Goal: Communication & Community: Share content

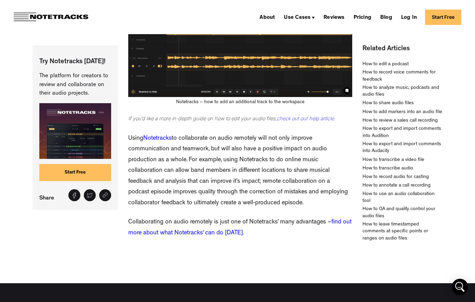
scroll to position [2373, 0]
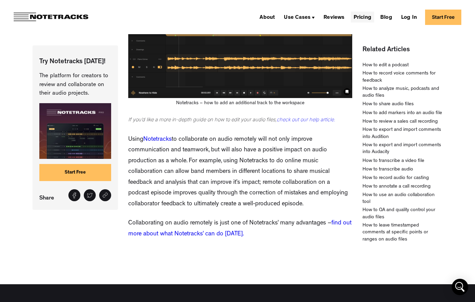
click at [365, 16] on link "Pricing" at bounding box center [362, 17] width 23 height 11
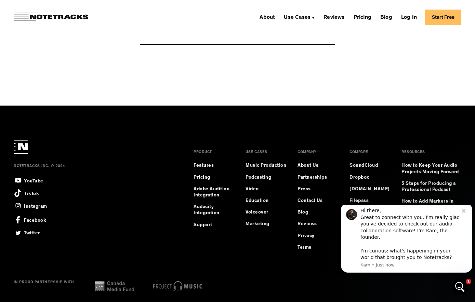
scroll to position [822, 0]
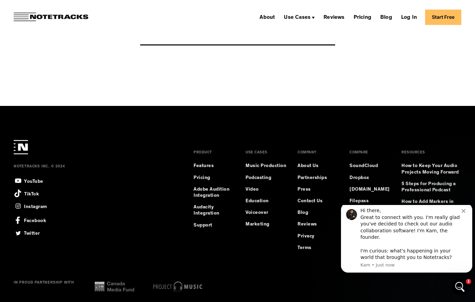
click at [461, 221] on div "Hi there, Great to connect with you. I'm really glad you've decided to check ou…" at bounding box center [411, 235] width 101 height 54
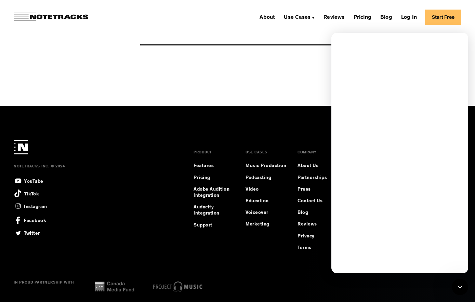
scroll to position [0, 0]
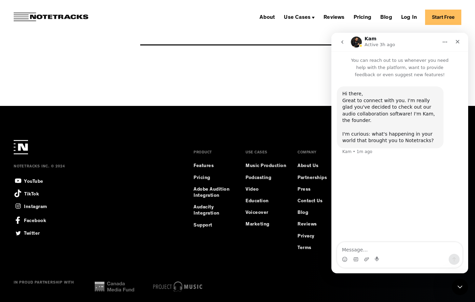
click at [224, 257] on div "PRODUCT Features Pricing Adobe Audition Integration Audacity Integration Suppor…" at bounding box center [214, 202] width 41 height 124
click at [463, 44] on div "Close" at bounding box center [458, 42] width 12 height 12
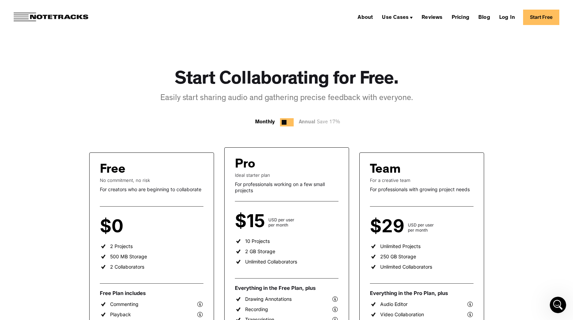
scroll to position [6, 0]
click at [475, 15] on link "Start Free" at bounding box center [541, 17] width 36 height 15
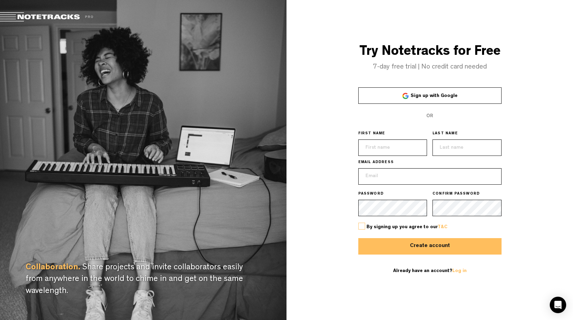
click at [405, 99] on div at bounding box center [406, 96] width 6 height 6
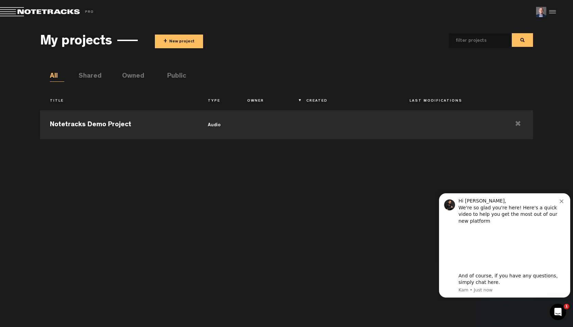
click at [542, 12] on img at bounding box center [541, 12] width 10 height 10
click at [551, 12] on div at bounding box center [552, 12] width 10 height 10
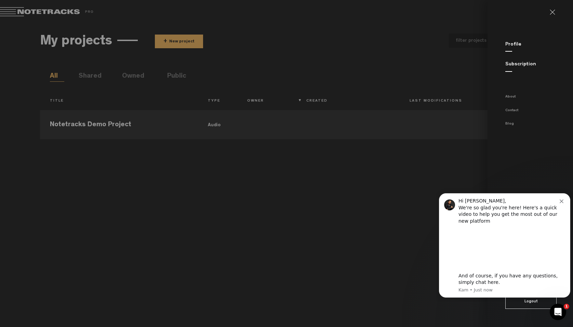
click at [561, 205] on div "Hi Bryan, We're so glad you're here! Here's a quick video to help you get the m…" at bounding box center [504, 245] width 121 height 95
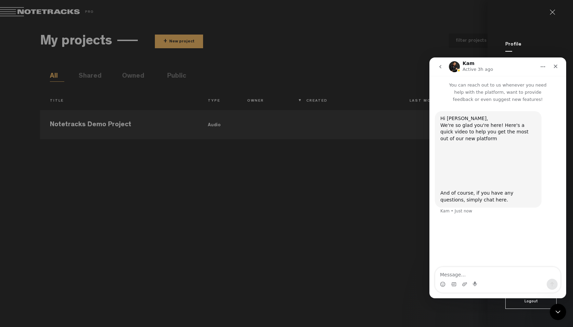
click at [330, 184] on md-backdrop at bounding box center [286, 163] width 573 height 327
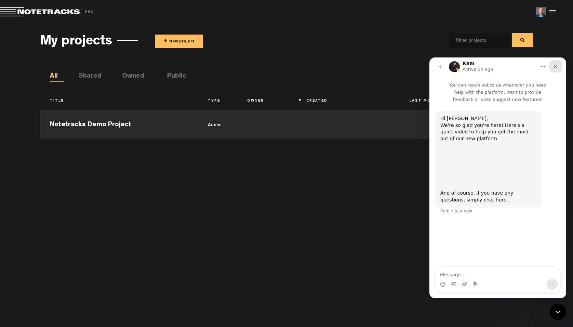
click at [559, 68] on div "Close" at bounding box center [556, 66] width 12 height 12
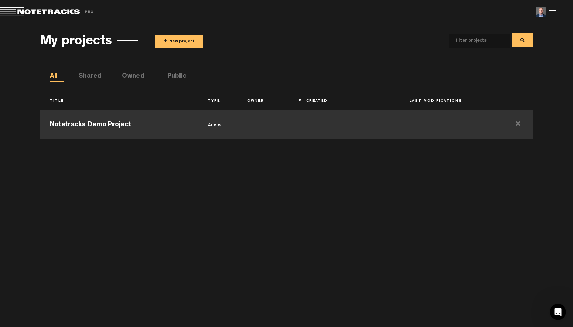
click at [73, 126] on td "Notetracks Demo Project" at bounding box center [119, 123] width 158 height 31
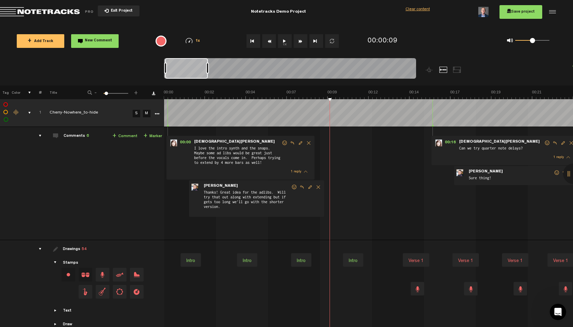
click at [102, 10] on button "Exit Project" at bounding box center [119, 10] width 42 height 11
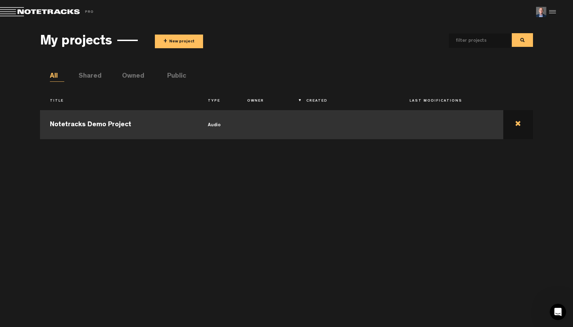
click at [525, 124] on td at bounding box center [519, 123] width 30 height 31
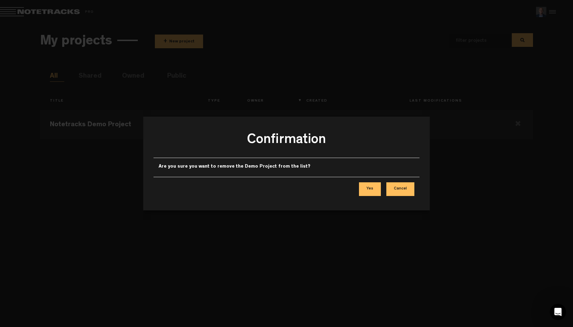
click at [365, 189] on button "Yes" at bounding box center [370, 189] width 22 height 14
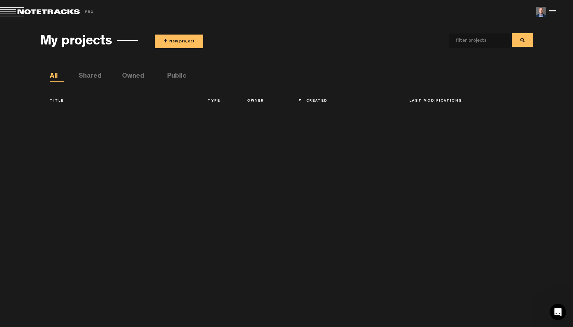
click at [167, 41] on span "+" at bounding box center [166, 42] width 4 height 8
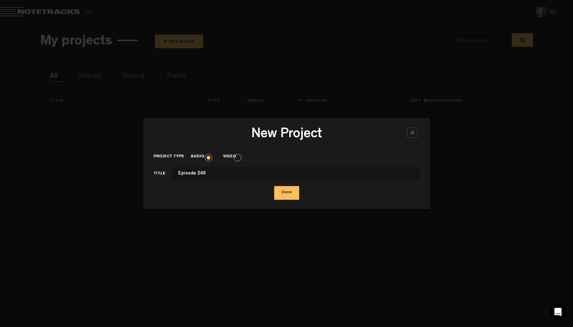
type input "Episode 249"
click at [290, 193] on button "Done" at bounding box center [286, 193] width 25 height 14
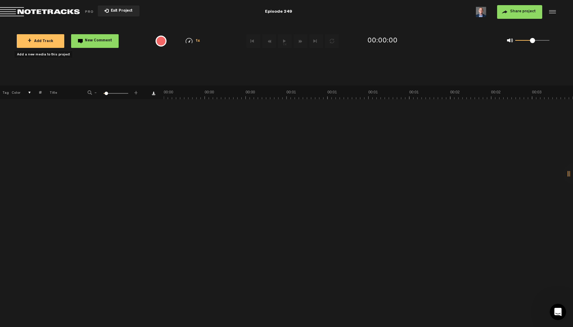
click at [29, 39] on span "+" at bounding box center [30, 40] width 4 height 5
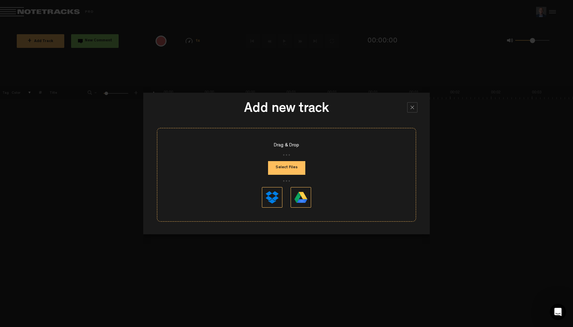
click at [289, 166] on button "Select Files" at bounding box center [286, 168] width 37 height 14
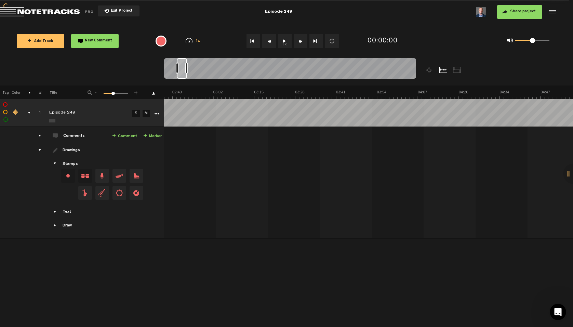
scroll to position [0, 374]
drag, startPoint x: 179, startPoint y: 69, endPoint x: 189, endPoint y: 70, distance: 9.9
click at [189, 70] on div at bounding box center [189, 68] width 3 height 11
drag, startPoint x: 184, startPoint y: 70, endPoint x: 326, endPoint y: 76, distance: 142.8
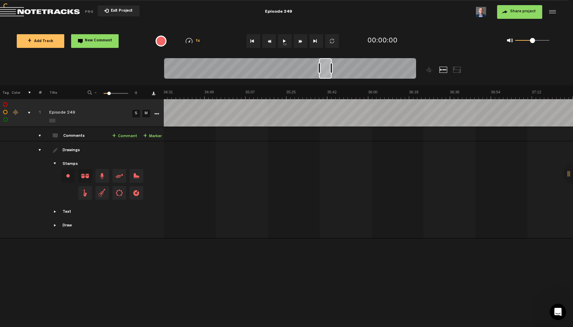
click at [326, 76] on div at bounding box center [325, 68] width 13 height 21
click at [40, 151] on div "drawings" at bounding box center [37, 150] width 11 height 7
click at [551, 9] on div at bounding box center [552, 12] width 10 height 10
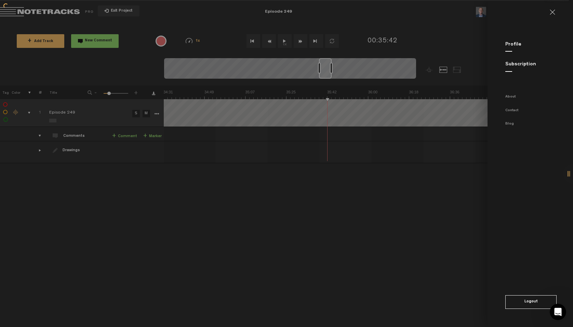
click at [522, 67] on div "Subscription" at bounding box center [540, 64] width 68 height 7
click at [517, 64] on link "Subscription" at bounding box center [521, 64] width 31 height 5
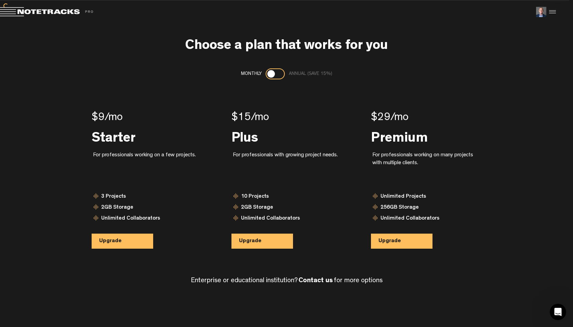
click at [550, 12] on div at bounding box center [552, 12] width 10 height 10
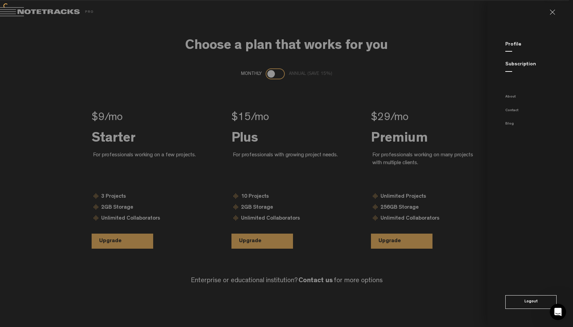
click at [551, 12] on link at bounding box center [555, 12] width 11 height 5
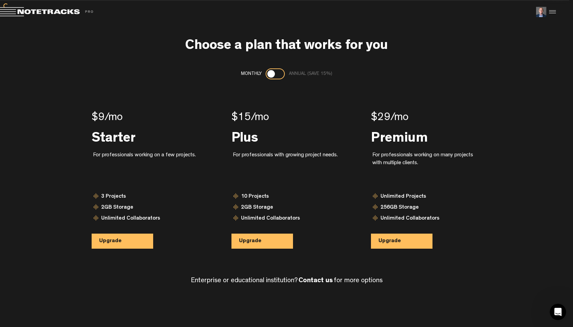
click at [19, 17] on div "Exit Project" at bounding box center [139, 12] width 278 height 10
click at [19, 11] on span "Return to Project List" at bounding box center [48, 12] width 96 height 10
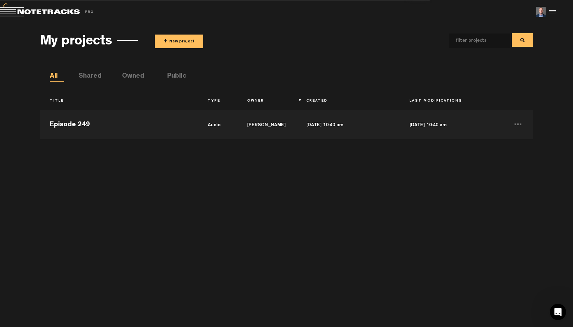
click at [549, 13] on div at bounding box center [552, 12] width 10 height 10
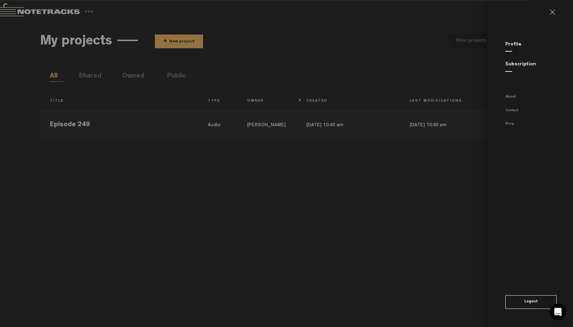
click at [213, 187] on md-backdrop at bounding box center [286, 163] width 573 height 327
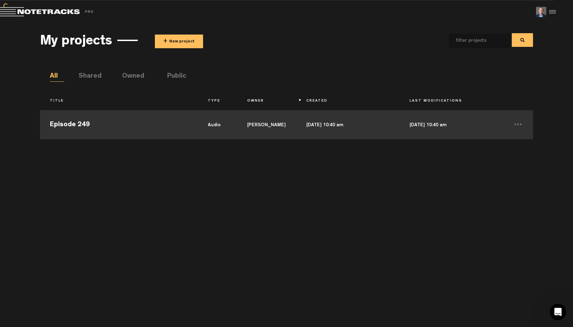
click at [76, 122] on td "Episode 249" at bounding box center [119, 123] width 158 height 31
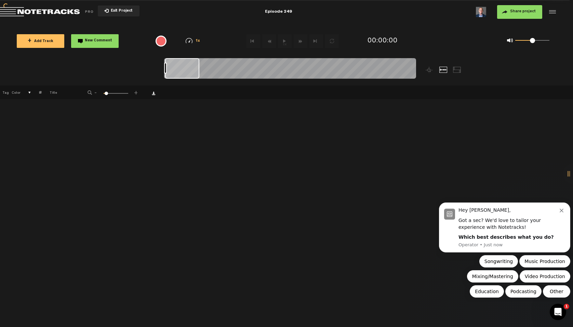
click at [561, 212] on icon "Dismiss notification" at bounding box center [562, 211] width 4 height 4
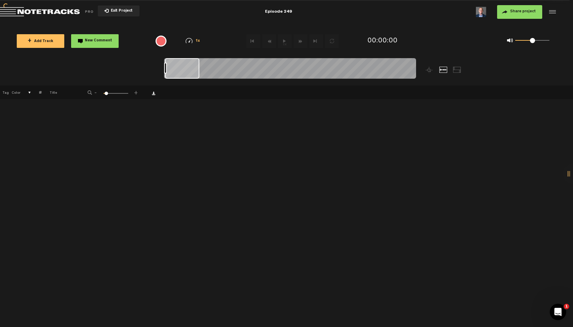
click at [506, 13] on button "Share project" at bounding box center [519, 12] width 45 height 14
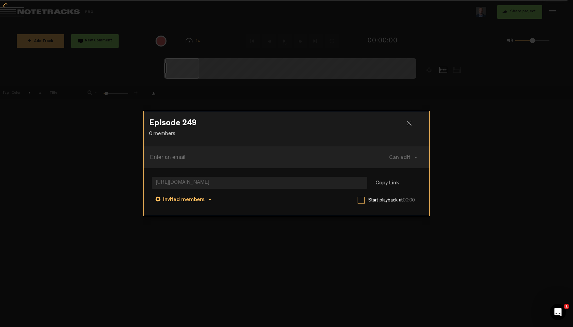
click at [207, 199] on button "Invited members" at bounding box center [183, 199] width 63 height 16
click at [177, 216] on link "Invited members" at bounding box center [184, 216] width 52 height 10
click at [401, 156] on span "Can edit" at bounding box center [399, 157] width 21 height 5
click at [361, 143] on div "Episode 249 0 members" at bounding box center [287, 128] width 286 height 35
click at [409, 156] on span "Can edit" at bounding box center [399, 157] width 21 height 5
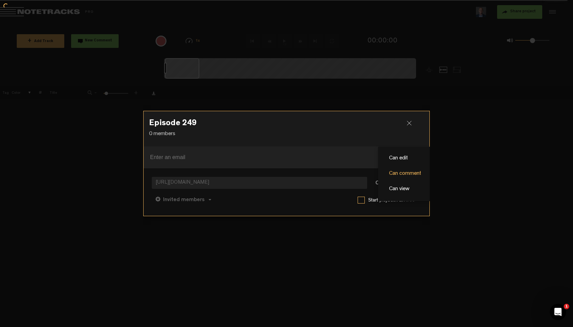
click at [402, 172] on link "Can comment" at bounding box center [405, 174] width 46 height 10
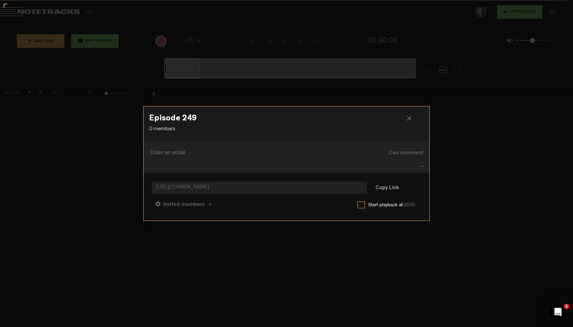
click at [188, 156] on input at bounding box center [258, 152] width 216 height 11
click at [187, 158] on input at bounding box center [258, 152] width 216 height 11
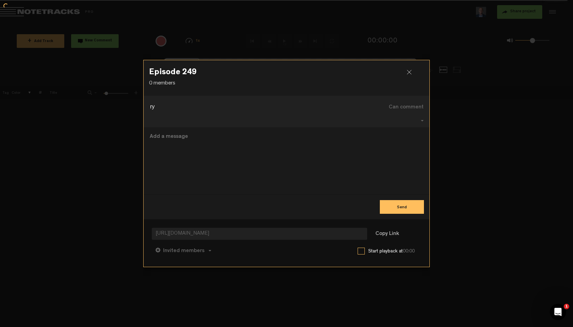
type input "r"
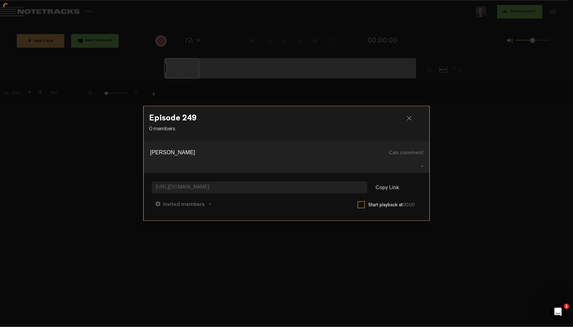
type input "yanm"
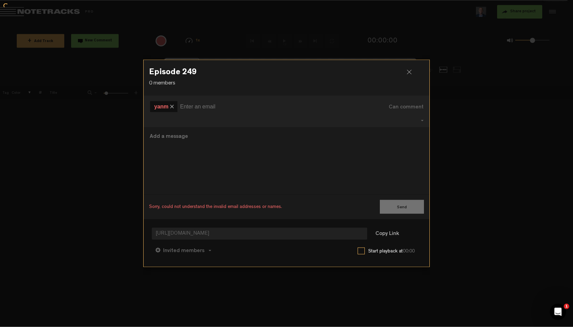
click at [171, 110] on md-icon "button" at bounding box center [172, 107] width 6 height 6
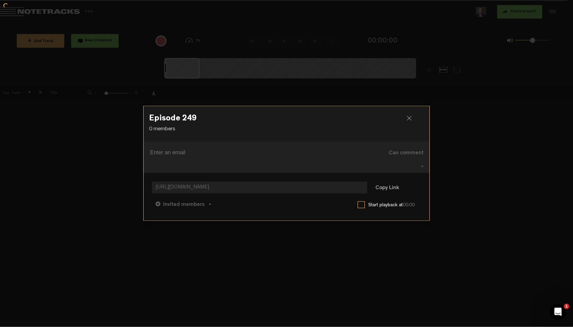
paste input "ryan.joy.phone@gmail.com"
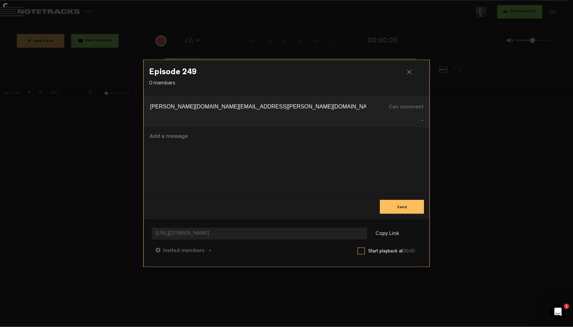
type input "ryan.joy.phone@gmail.com"
click at [187, 142] on textarea at bounding box center [286, 161] width 275 height 56
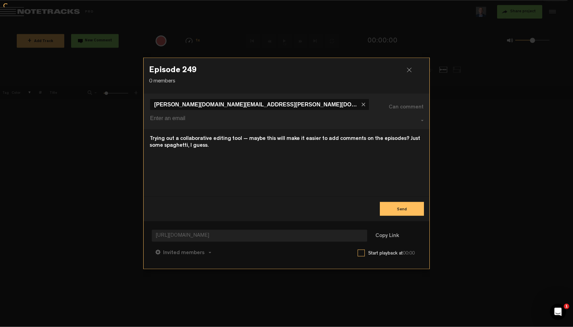
type textarea "Trying out a collaborative editing tool — maybe this will make it easier to add…"
click at [391, 202] on button "Send" at bounding box center [402, 209] width 44 height 14
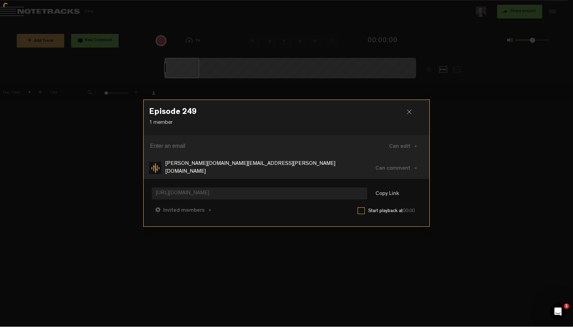
click at [410, 111] on div at bounding box center [412, 115] width 10 height 10
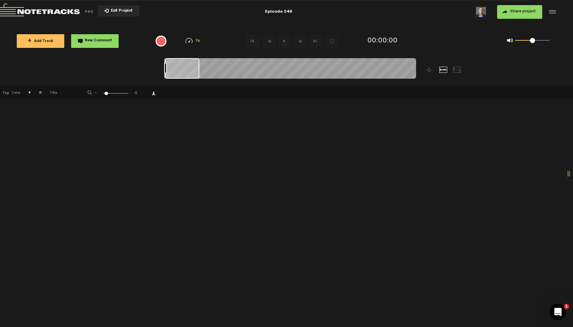
click at [308, 138] on div "+ New drawing Tag Color # Title - 1 100 6 + 1 22% Episode 249 S M Export to Hea…" at bounding box center [286, 207] width 573 height 242
click at [393, 19] on md-toolbar "Exit Project Episode 249 Share project Save project" at bounding box center [286, 12] width 573 height 24
click at [147, 74] on nt-zoom-navigation-bar at bounding box center [286, 71] width 573 height 27
click at [10, 10] on span "Return to Project List" at bounding box center [48, 12] width 96 height 10
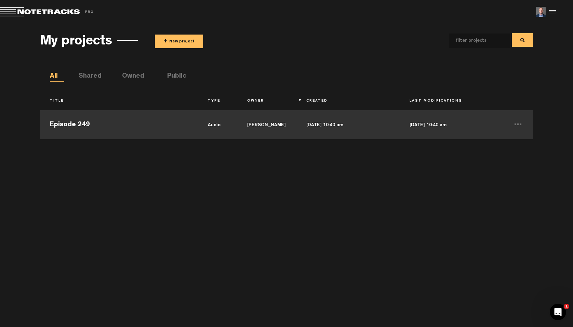
click at [76, 121] on td "Episode 249" at bounding box center [119, 123] width 158 height 31
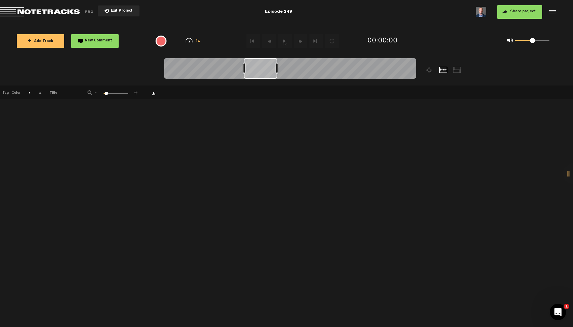
drag, startPoint x: 198, startPoint y: 71, endPoint x: 276, endPoint y: 72, distance: 78.7
click at [276, 72] on div at bounding box center [290, 69] width 252 height 23
click at [138, 70] on nt-zoom-navigation-bar at bounding box center [286, 71] width 573 height 27
click at [460, 70] on div at bounding box center [457, 70] width 8 height 6
click at [443, 69] on div at bounding box center [444, 70] width 8 height 6
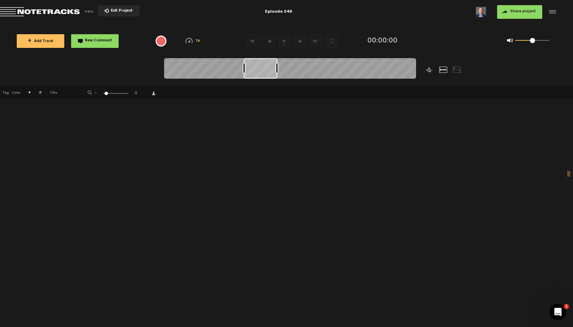
click at [429, 71] on div at bounding box center [430, 70] width 8 height 6
click at [556, 12] on div at bounding box center [552, 12] width 10 height 10
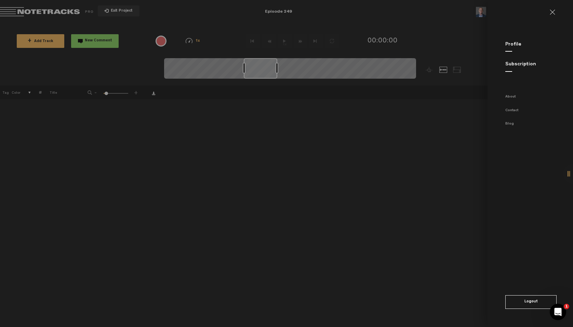
click at [553, 14] on link at bounding box center [555, 12] width 11 height 5
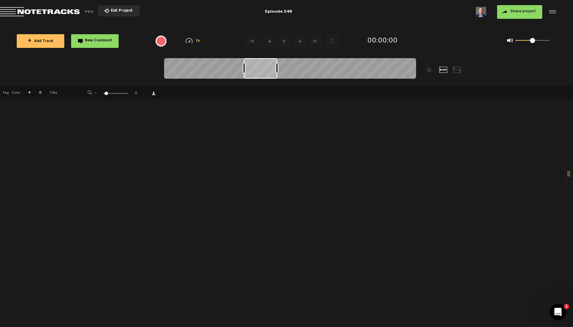
click at [104, 9] on button "Exit Project" at bounding box center [119, 10] width 42 height 11
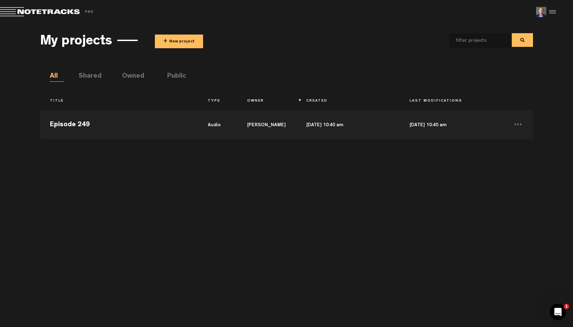
click at [117, 174] on div "Episode 249 audio Bryan Schiele Sep 2, 2025 — 10:40 am Sep 2, 2025 — 10:40 am .…" at bounding box center [286, 214] width 493 height 214
click at [93, 74] on li "Shared" at bounding box center [86, 76] width 14 height 10
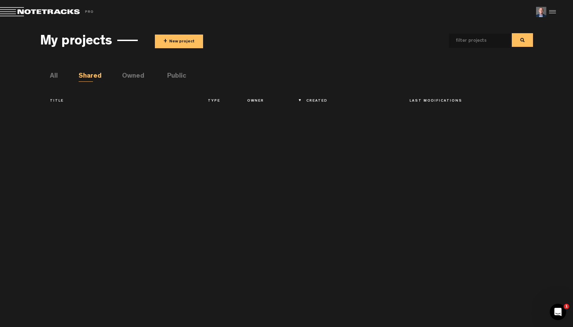
click at [57, 78] on li "All" at bounding box center [57, 76] width 14 height 10
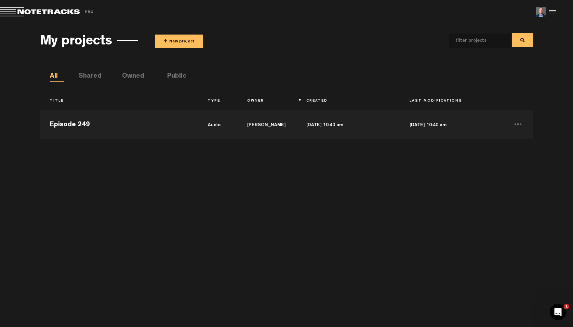
click at [93, 76] on li "Shared" at bounding box center [86, 76] width 14 height 10
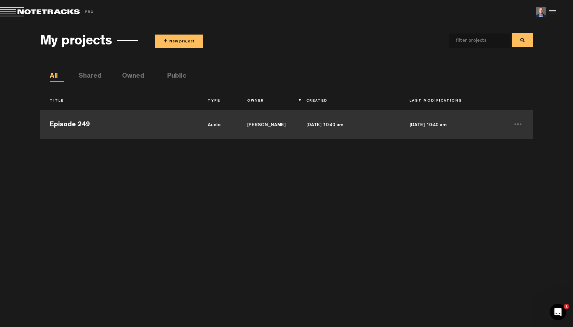
click at [74, 122] on td "Episode 249" at bounding box center [119, 123] width 158 height 31
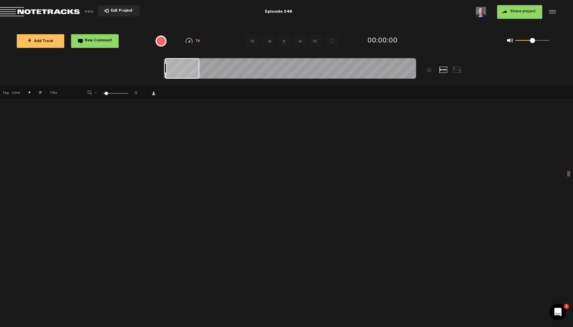
click at [37, 39] on button "+ Add Track" at bounding box center [41, 41] width 48 height 14
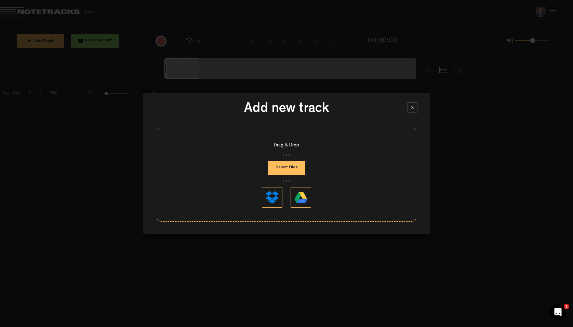
click at [414, 106] on div at bounding box center [412, 107] width 10 height 10
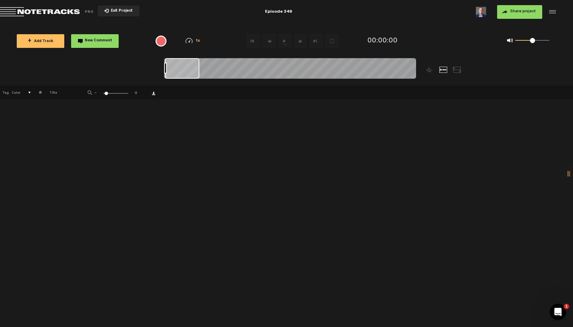
click at [570, 181] on div at bounding box center [573, 174] width 21 height 21
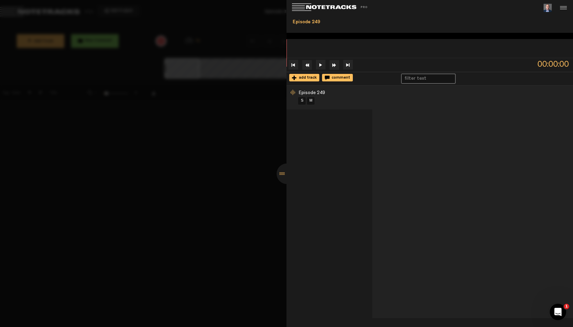
click at [281, 181] on div at bounding box center [287, 174] width 21 height 21
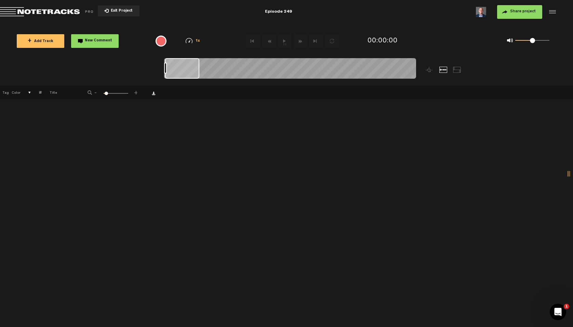
click at [77, 68] on nt-zoom-navigation-bar at bounding box center [286, 71] width 573 height 27
click at [38, 42] on span "+ Add Track" at bounding box center [41, 42] width 26 height 4
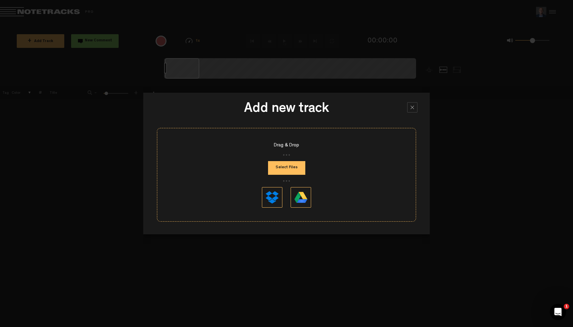
click at [302, 172] on button "Select Files" at bounding box center [286, 168] width 37 height 14
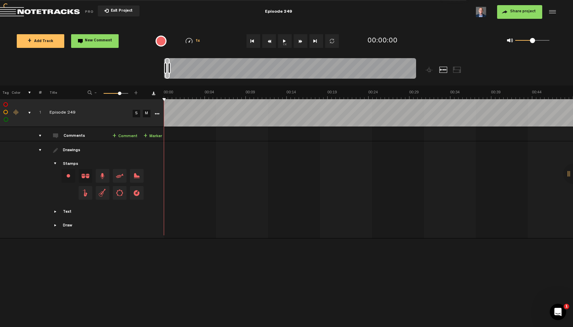
click at [41, 149] on tr "Drawings Stamps Text Intro" at bounding box center [287, 189] width 574 height 97
click at [40, 149] on div "drawings" at bounding box center [37, 150] width 11 height 7
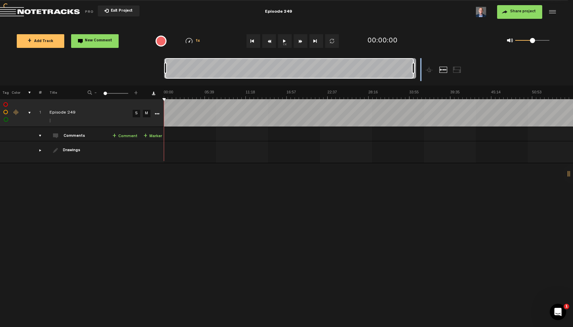
drag, startPoint x: 170, startPoint y: 68, endPoint x: 425, endPoint y: 74, distance: 254.6
click at [425, 74] on div at bounding box center [321, 71] width 315 height 27
drag, startPoint x: 293, startPoint y: 67, endPoint x: 262, endPoint y: 69, distance: 31.2
click at [262, 69] on div at bounding box center [288, 68] width 248 height 21
click at [6, 4] on md-toolbar "Exit Project Episode 249 Share project Save project" at bounding box center [286, 12] width 573 height 24
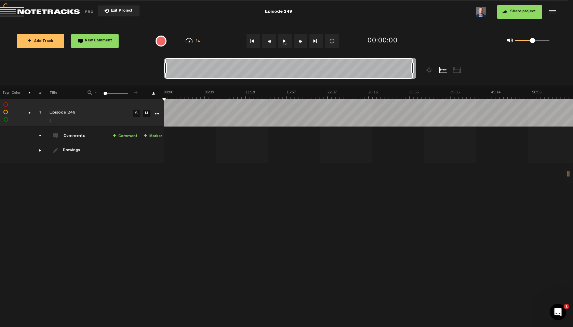
click at [228, 94] on img at bounding box center [368, 95] width 409 height 10
click at [430, 95] on img at bounding box center [368, 95] width 409 height 10
drag, startPoint x: 413, startPoint y: 95, endPoint x: 390, endPoint y: 97, distance: 22.6
click at [390, 97] on img at bounding box center [368, 95] width 409 height 10
click at [384, 97] on img at bounding box center [368, 95] width 409 height 10
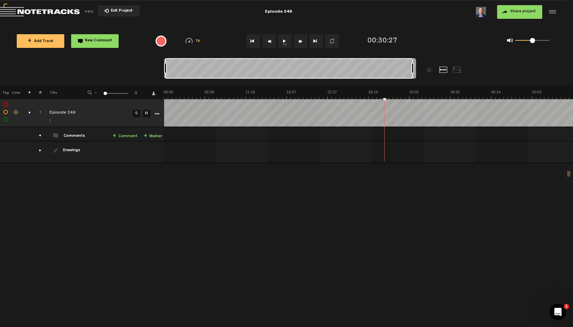
drag, startPoint x: 330, startPoint y: 96, endPoint x: 293, endPoint y: 94, distance: 37.3
click at [293, 95] on img at bounding box center [368, 95] width 409 height 10
click at [177, 97] on img at bounding box center [368, 95] width 409 height 10
click at [41, 149] on div "drawings" at bounding box center [37, 150] width 11 height 7
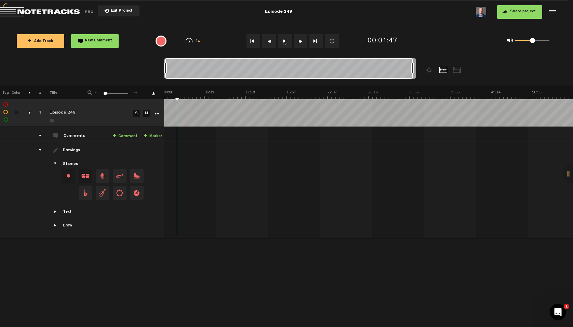
click at [55, 162] on span "Showcase stamps" at bounding box center [55, 163] width 5 height 5
click at [55, 161] on span "Showcase stamps" at bounding box center [55, 163] width 5 height 5
click at [40, 149] on div "drawings" at bounding box center [37, 150] width 11 height 7
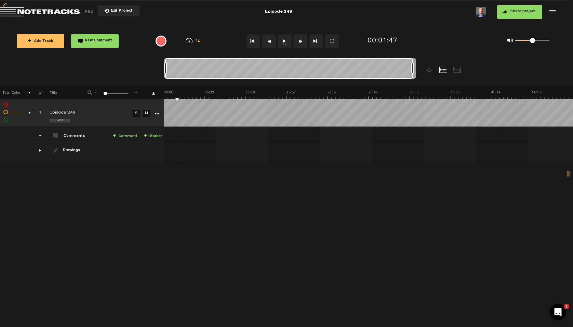
click at [322, 242] on div "+ New drawing Tag Color # Title - 1 100 1 + 1 Episode 249 S M Export to Headlin…" at bounding box center [286, 207] width 573 height 242
click at [156, 113] on icon "More" at bounding box center [157, 114] width 5 height 5
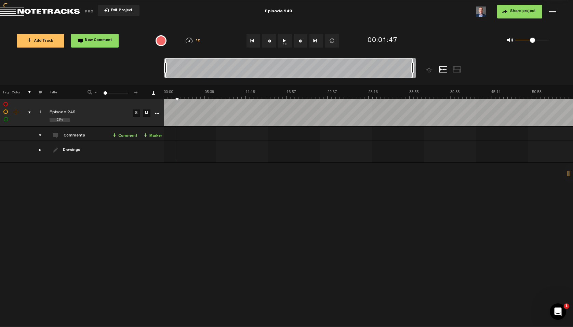
click at [156, 114] on icon "More" at bounding box center [157, 114] width 5 height 5
click at [160, 197] on div "+ New drawing Tag Color # Title - 1 100 1 + 1 Episode 249 S M Export to Headlin…" at bounding box center [286, 207] width 573 height 242
click at [158, 112] on icon "More" at bounding box center [157, 114] width 5 height 5
click at [569, 181] on div at bounding box center [573, 174] width 21 height 21
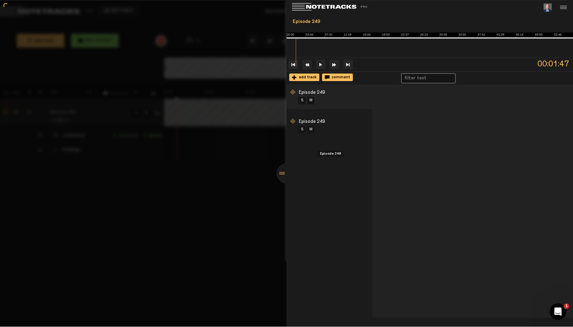
click at [346, 134] on div "S M" at bounding box center [335, 130] width 75 height 9
click at [290, 128] on li "Episode 249 S M" at bounding box center [330, 127] width 86 height 24
click at [291, 96] on div at bounding box center [294, 93] width 7 height 7
click at [241, 203] on div at bounding box center [286, 163] width 573 height 327
click at [284, 180] on div at bounding box center [287, 174] width 21 height 21
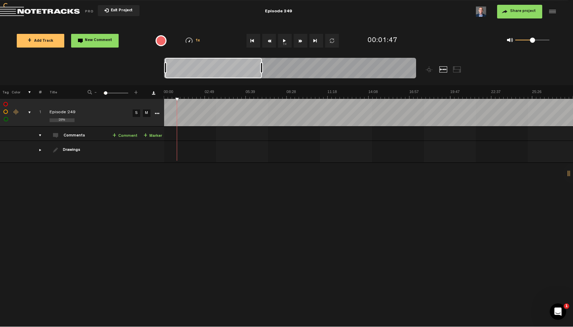
drag, startPoint x: 412, startPoint y: 67, endPoint x: 261, endPoint y: 74, distance: 151.3
click at [261, 74] on div at bounding box center [290, 69] width 252 height 23
click at [191, 74] on div at bounding box center [290, 69] width 252 height 23
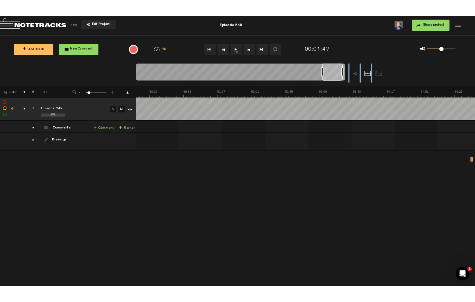
scroll to position [0, 3684]
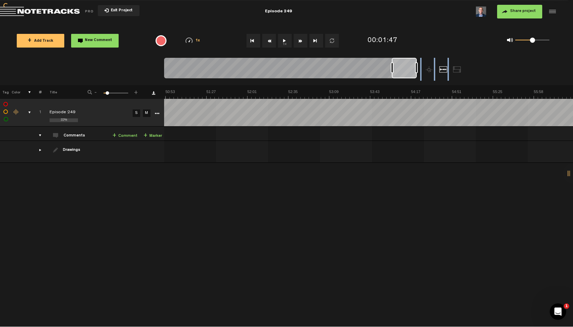
drag, startPoint x: 176, startPoint y: 74, endPoint x: 424, endPoint y: 84, distance: 247.9
click at [424, 84] on div at bounding box center [321, 71] width 315 height 27
click at [390, 192] on div "+ New drawing Tag Color # Title - 1 100 10 + 1 Episode 249 S M Export to Headli…" at bounding box center [286, 207] width 573 height 242
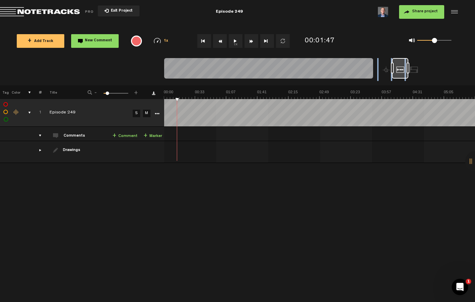
scroll to position [0, 0]
click at [96, 94] on span "-" at bounding box center [95, 92] width 5 height 4
click at [132, 95] on div "- 1 100 9 +" at bounding box center [112, 93] width 67 height 6
click at [137, 94] on span "+" at bounding box center [135, 92] width 5 height 4
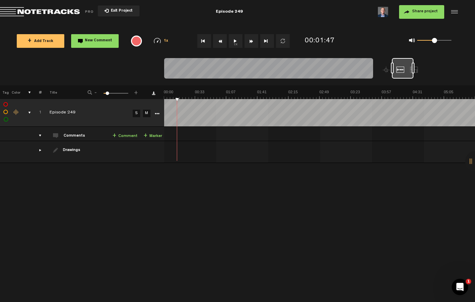
click at [138, 96] on div "- 1 100 10 +" at bounding box center [112, 93] width 67 height 6
click at [137, 93] on span "+" at bounding box center [135, 92] width 5 height 4
click at [140, 95] on div "- 1 100 11 +" at bounding box center [112, 93] width 67 height 6
click at [132, 96] on div "- 1 100 11 +" at bounding box center [112, 93] width 67 height 6
click at [132, 95] on div "- 1 100 11 +" at bounding box center [112, 93] width 67 height 6
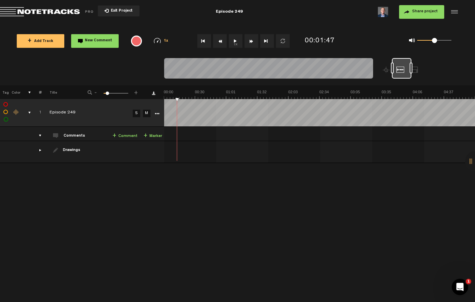
click at [135, 94] on span "+" at bounding box center [135, 92] width 5 height 4
click at [135, 92] on span "+" at bounding box center [135, 92] width 5 height 4
click at [133, 92] on span "+" at bounding box center [135, 92] width 5 height 4
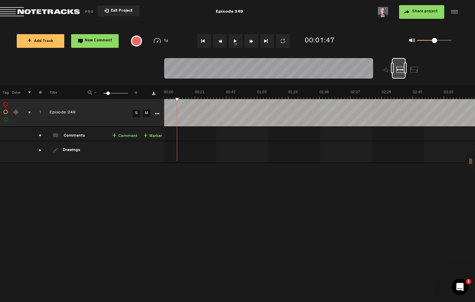
click at [133, 92] on span "+" at bounding box center [135, 92] width 5 height 4
click at [132, 91] on div "- 1 100 18 +" at bounding box center [112, 93] width 67 height 6
click at [400, 72] on div at bounding box center [400, 70] width 8 height 6
click at [111, 13] on span "Exit Project" at bounding box center [121, 11] width 24 height 4
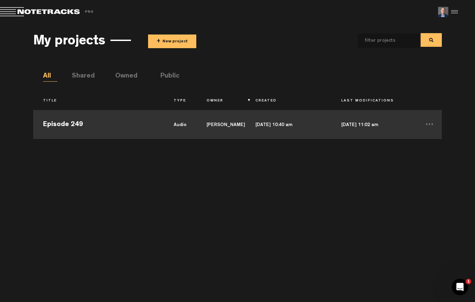
click at [78, 126] on td "Episode 249" at bounding box center [98, 123] width 131 height 31
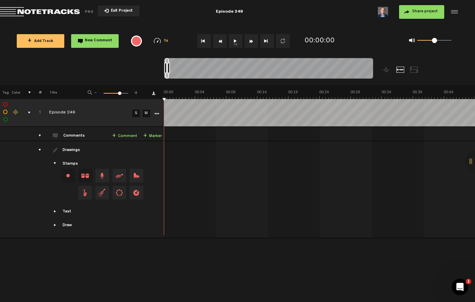
scroll to position [0, 0]
click at [467, 169] on div at bounding box center [475, 161] width 21 height 21
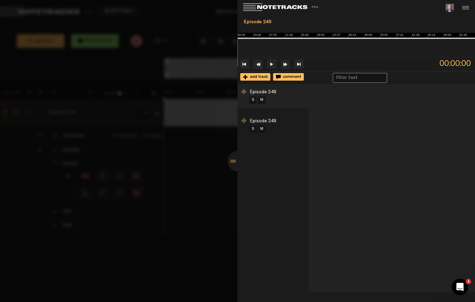
click at [289, 134] on div "S M" at bounding box center [279, 129] width 60 height 9
click at [286, 132] on li "Episode 249 S M" at bounding box center [273, 126] width 71 height 24
click at [293, 109] on li "Episode 249 S M" at bounding box center [273, 97] width 71 height 24
click at [292, 109] on li "Episode 249 S M" at bounding box center [273, 97] width 71 height 24
click at [279, 105] on div "S M" at bounding box center [279, 100] width 60 height 9
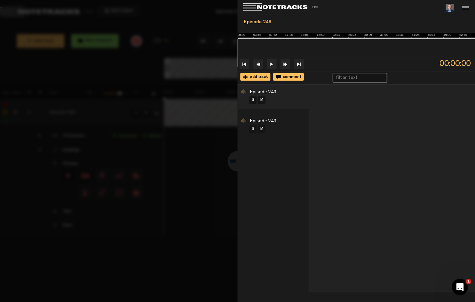
click at [230, 169] on div at bounding box center [238, 161] width 21 height 21
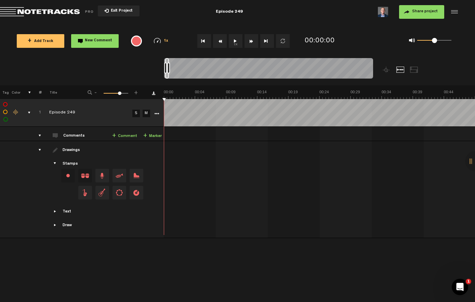
click at [169, 66] on div at bounding box center [168, 68] width 3 height 11
click at [98, 90] on span "-" at bounding box center [95, 92] width 5 height 4
click at [97, 93] on span "-" at bounding box center [95, 92] width 5 height 4
click at [96, 92] on span "-" at bounding box center [95, 92] width 5 height 4
click at [98, 92] on span "-" at bounding box center [95, 92] width 5 height 4
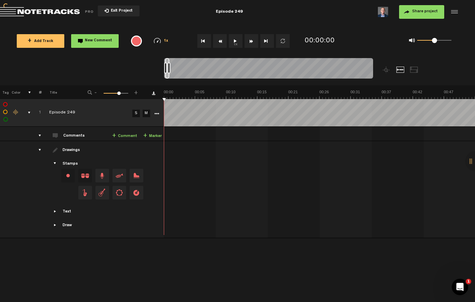
click at [100, 94] on div "- 1 100 65 +" at bounding box center [112, 93] width 67 height 6
click at [98, 92] on span "-" at bounding box center [95, 92] width 5 height 4
click at [99, 93] on div "- 1 100 63 +" at bounding box center [112, 93] width 67 height 6
click at [98, 92] on span "-" at bounding box center [95, 92] width 5 height 4
click at [99, 93] on div "- 1 100 63 +" at bounding box center [112, 93] width 67 height 6
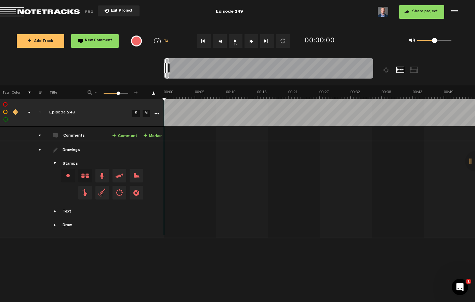
click at [97, 93] on span "-" at bounding box center [95, 92] width 5 height 4
click at [97, 92] on span "-" at bounding box center [95, 92] width 5 height 4
click at [94, 92] on span "-" at bounding box center [95, 92] width 5 height 4
click at [95, 93] on span "-" at bounding box center [95, 92] width 5 height 4
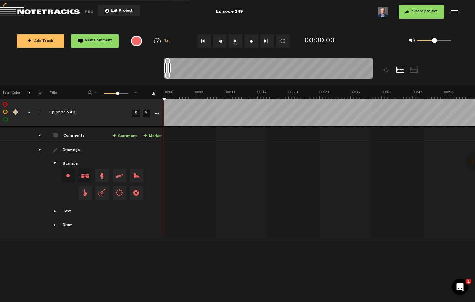
click at [94, 92] on span "-" at bounding box center [95, 92] width 5 height 4
click at [94, 93] on span "-" at bounding box center [95, 92] width 5 height 4
click at [96, 94] on span "-" at bounding box center [95, 92] width 5 height 4
click at [98, 97] on th "- 1 100 54 +" at bounding box center [112, 93] width 68 height 14
click at [96, 94] on span "-" at bounding box center [95, 92] width 5 height 4
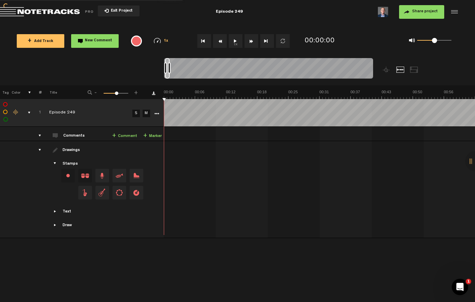
click at [96, 94] on span "-" at bounding box center [95, 92] width 5 height 4
click at [95, 96] on th "- 1 100 53 +" at bounding box center [112, 93] width 68 height 14
click at [95, 94] on span "-" at bounding box center [95, 92] width 5 height 4
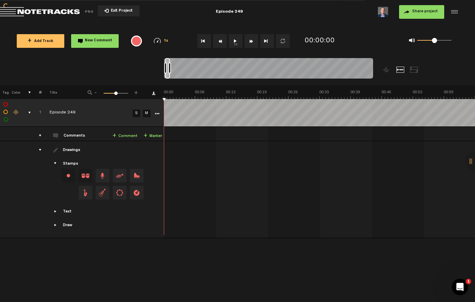
click at [41, 149] on div "drawings" at bounding box center [37, 150] width 11 height 7
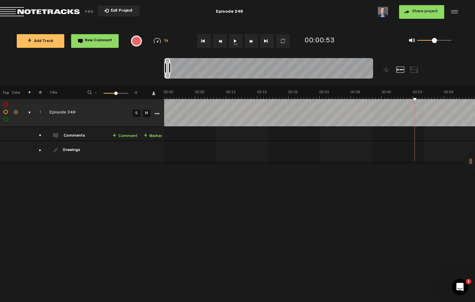
scroll to position [0, 0]
click at [473, 171] on div at bounding box center [475, 161] width 21 height 21
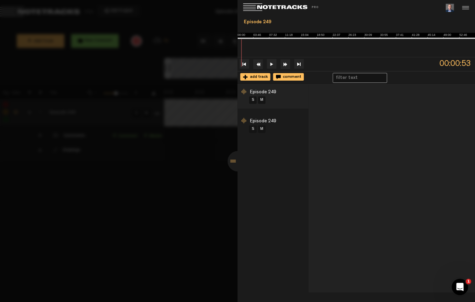
click at [294, 132] on li "Episode 249 S M" at bounding box center [273, 126] width 71 height 24
click at [280, 130] on li "Episode 249 S M" at bounding box center [273, 126] width 71 height 24
click at [255, 124] on span "Episode 249" at bounding box center [263, 121] width 26 height 5
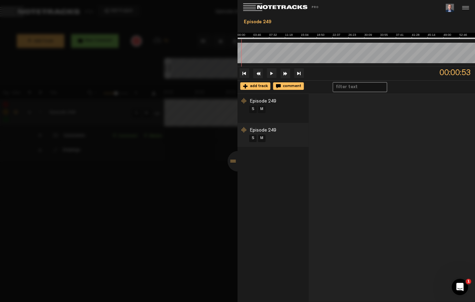
click at [249, 105] on li "Episode 249 S M" at bounding box center [273, 106] width 71 height 24
click at [250, 103] on span "Episode 249" at bounding box center [263, 101] width 26 height 5
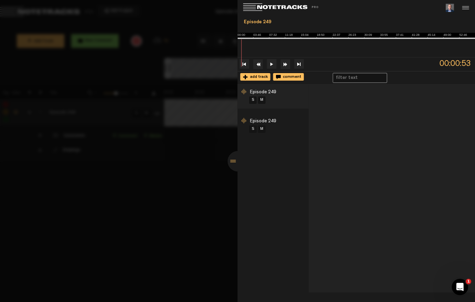
click at [243, 96] on div at bounding box center [245, 92] width 7 height 7
click at [240, 101] on li "Episode 249 S M" at bounding box center [273, 97] width 71 height 24
click at [249, 104] on li "Episode 249 S M" at bounding box center [273, 97] width 71 height 24
click at [218, 132] on div at bounding box center [237, 151] width 475 height 302
click at [235, 166] on div at bounding box center [238, 161] width 21 height 21
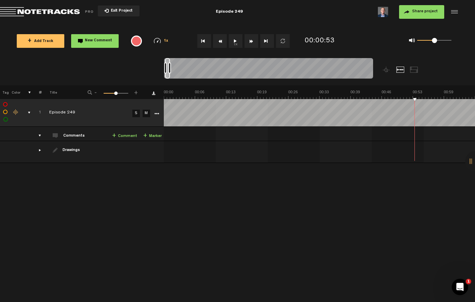
scroll to position [0, 0]
click at [165, 66] on div at bounding box center [165, 68] width 3 height 11
drag, startPoint x: 170, startPoint y: 68, endPoint x: 213, endPoint y: 70, distance: 42.5
click at [213, 70] on div at bounding box center [211, 68] width 3 height 11
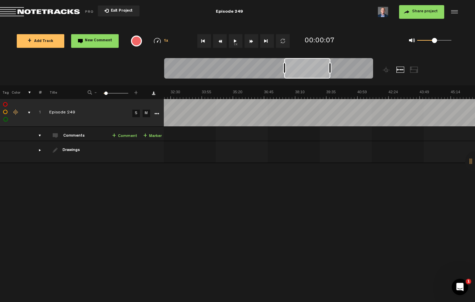
scroll to position [0, 746]
drag, startPoint x: 192, startPoint y: 69, endPoint x: 317, endPoint y: 74, distance: 125.3
click at [317, 74] on div at bounding box center [313, 68] width 46 height 21
click at [470, 169] on div at bounding box center [475, 161] width 21 height 21
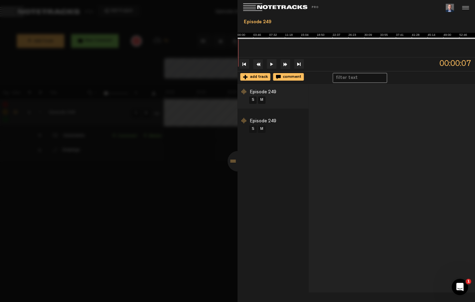
click at [292, 134] on div "S M" at bounding box center [279, 129] width 60 height 9
click at [242, 129] on li "Episode 249 S M" at bounding box center [273, 126] width 71 height 24
click at [243, 125] on div at bounding box center [245, 121] width 7 height 7
click at [244, 96] on div at bounding box center [245, 92] width 7 height 7
click at [280, 100] on li "Episode 249 S M" at bounding box center [273, 97] width 71 height 24
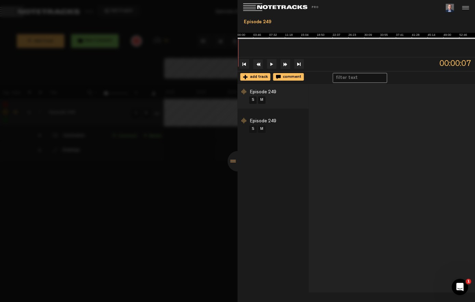
click at [277, 125] on li "Episode 249 S M" at bounding box center [273, 126] width 71 height 24
click at [265, 124] on span "Episode 249" at bounding box center [263, 121] width 26 height 5
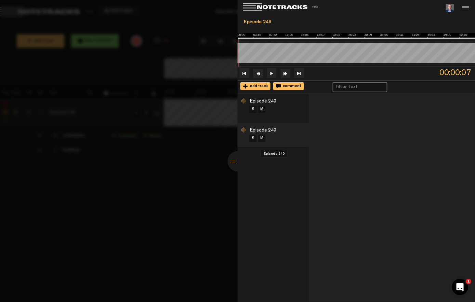
click at [253, 130] on span "Episode 249" at bounding box center [263, 130] width 26 height 5
click at [268, 102] on span "Episode 249" at bounding box center [263, 101] width 26 height 5
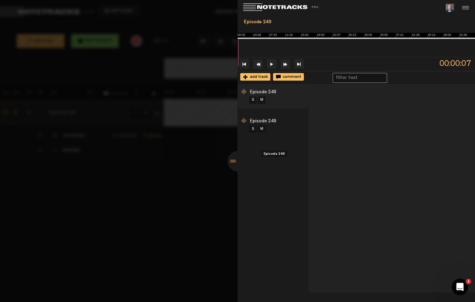
click at [265, 124] on span "Episode 249" at bounding box center [263, 121] width 26 height 5
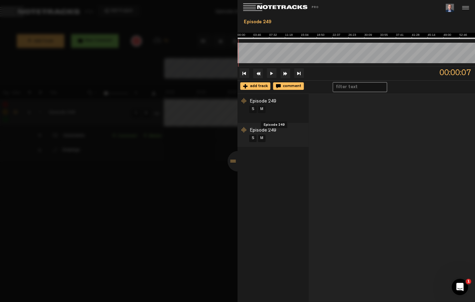
click at [256, 102] on span "Episode 249" at bounding box center [263, 101] width 26 height 5
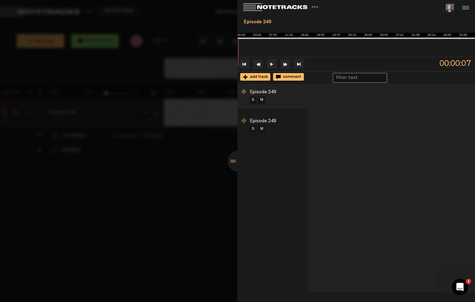
click at [243, 96] on div at bounding box center [245, 92] width 7 height 7
click at [288, 100] on li "Episode 249 S M" at bounding box center [273, 97] width 71 height 24
click at [234, 170] on div at bounding box center [238, 161] width 21 height 21
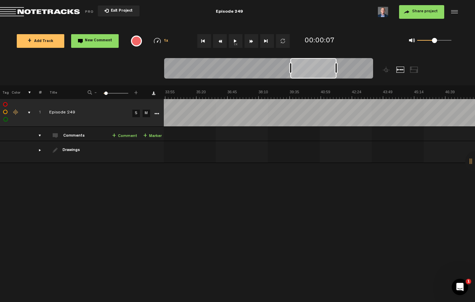
click at [156, 113] on icon "More" at bounding box center [156, 114] width 5 height 5
click at [39, 148] on div "drawings" at bounding box center [37, 150] width 11 height 7
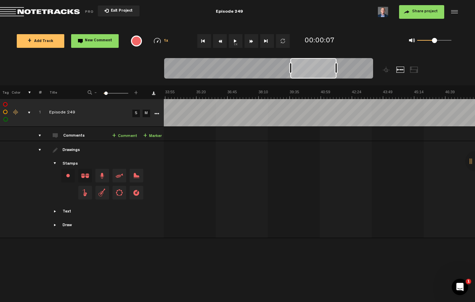
click at [40, 134] on div "comments" at bounding box center [37, 135] width 11 height 7
click at [158, 114] on icon "More" at bounding box center [156, 114] width 5 height 5
click at [14, 113] on div "Change the color of the waveform" at bounding box center [16, 112] width 10 height 6
click at [15, 113] on div "Change the color of the waveform" at bounding box center [16, 112] width 10 height 6
click at [30, 113] on div "comments, stamps & drawings" at bounding box center [26, 112] width 11 height 7
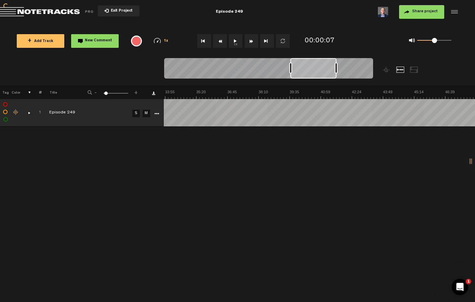
click at [29, 113] on div "comments, stamps & drawings" at bounding box center [26, 112] width 11 height 7
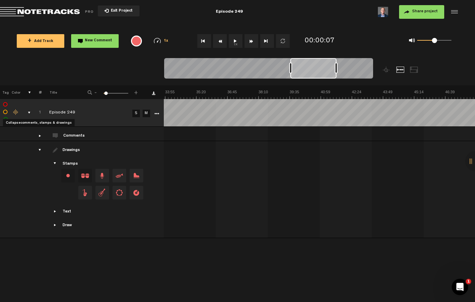
click at [29, 112] on div "comments, stamps & drawings" at bounding box center [26, 112] width 11 height 7
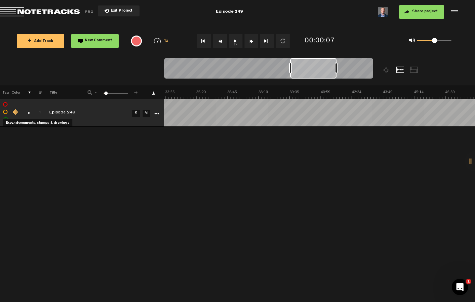
click at [29, 112] on div "comments, stamps & drawings" at bounding box center [26, 112] width 11 height 7
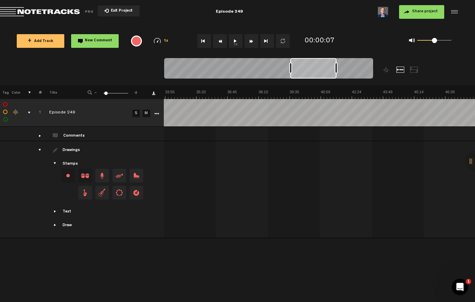
click at [40, 147] on div "drawings" at bounding box center [37, 150] width 11 height 7
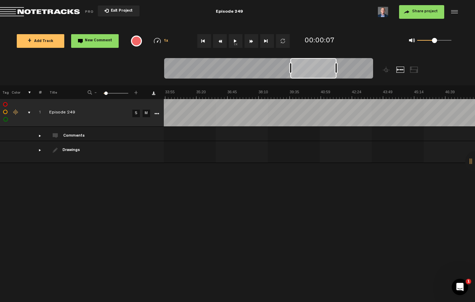
click at [40, 136] on div "comments" at bounding box center [37, 135] width 11 height 7
click at [5, 112] on label at bounding box center [5, 112] width 0 height 0
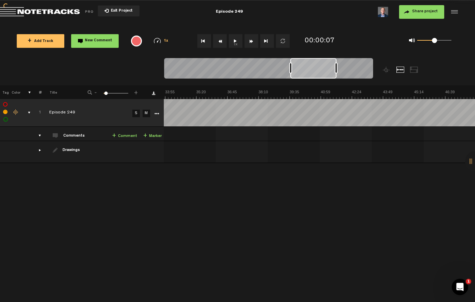
checkbox input "false"
click at [6, 120] on label at bounding box center [6, 120] width 0 height 0
drag, startPoint x: 5, startPoint y: 119, endPoint x: 470, endPoint y: 169, distance: 467.5
click at [6, 120] on label at bounding box center [6, 120] width 0 height 0
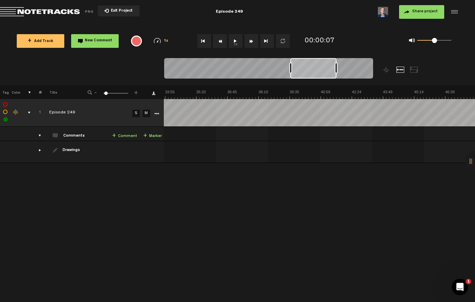
click at [471, 168] on div at bounding box center [475, 161] width 21 height 21
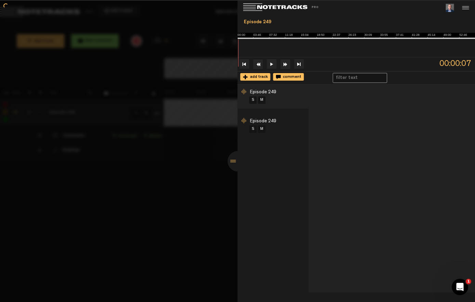
checkbox input "false"
click at [244, 21] on div "X Your screen size is currently not optimal for this view. X Exit Project Episo…" at bounding box center [237, 10] width 475 height 21
click at [245, 125] on div at bounding box center [245, 121] width 7 height 7
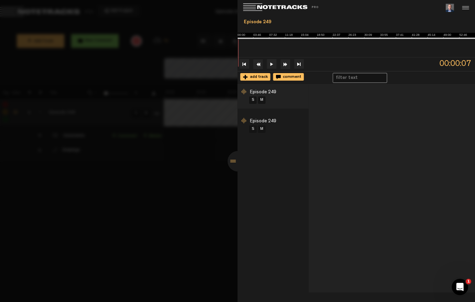
click at [234, 167] on div at bounding box center [238, 161] width 21 height 21
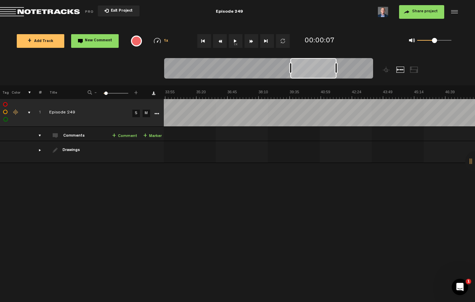
click at [456, 10] on div at bounding box center [453, 12] width 10 height 10
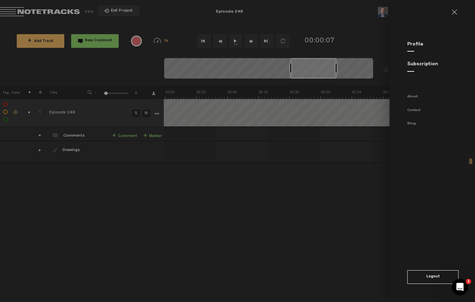
click at [454, 13] on link at bounding box center [457, 12] width 11 height 5
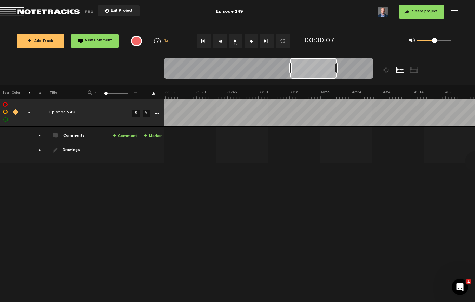
click at [383, 12] on img at bounding box center [383, 12] width 10 height 10
click at [104, 11] on button "Exit Project" at bounding box center [119, 10] width 42 height 11
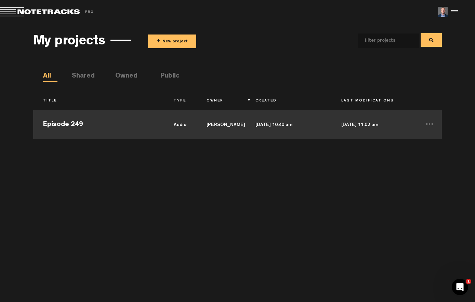
click at [73, 123] on td "Episode 249" at bounding box center [98, 123] width 131 height 31
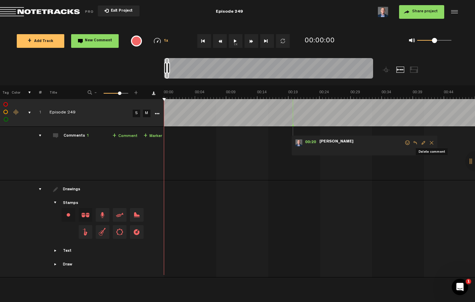
click at [431, 142] on span "Delete comment" at bounding box center [432, 143] width 8 height 5
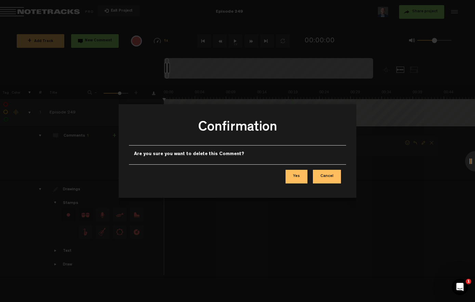
click at [297, 179] on button "Yes" at bounding box center [297, 177] width 22 height 14
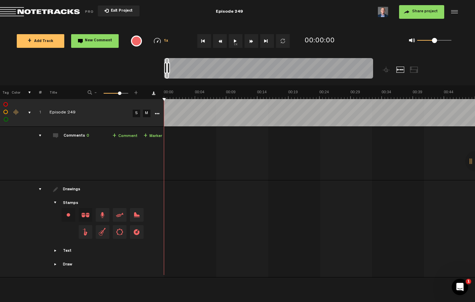
click at [56, 202] on span "Showcase stamps" at bounding box center [55, 202] width 5 height 5
click at [57, 202] on span "Showcase stamps" at bounding box center [55, 202] width 5 height 5
click at [470, 167] on div at bounding box center [475, 161] width 21 height 21
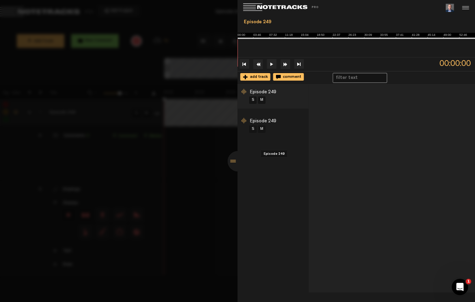
click at [269, 124] on span "Episode 249" at bounding box center [263, 121] width 26 height 5
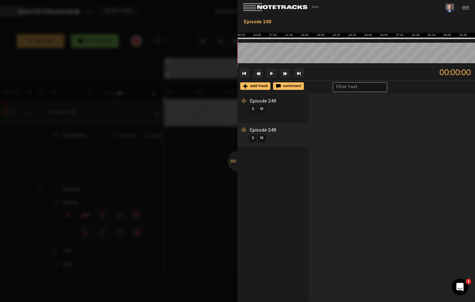
click at [234, 169] on div at bounding box center [238, 161] width 21 height 21
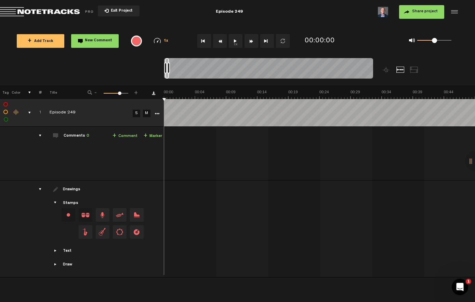
click at [54, 203] on span "Showcase stamps" at bounding box center [55, 202] width 5 height 5
click at [107, 8] on button "Exit Project" at bounding box center [119, 10] width 42 height 11
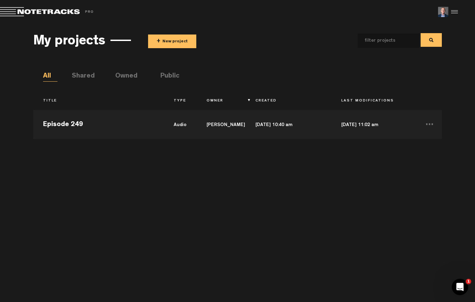
click at [164, 41] on button "+ New project" at bounding box center [172, 42] width 48 height 14
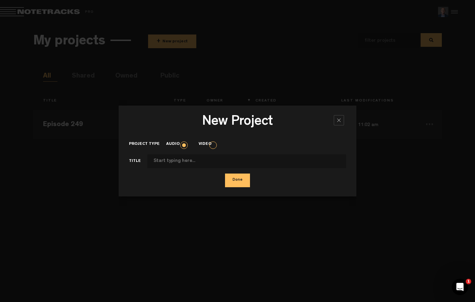
click at [162, 163] on input "Project type" at bounding box center [246, 162] width 199 height 14
type input "Episode 250"
click at [237, 181] on button "Done" at bounding box center [237, 181] width 25 height 14
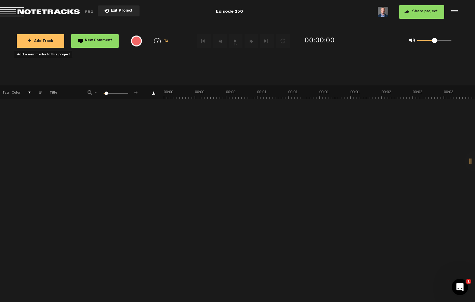
click at [36, 42] on span "+ Add Track" at bounding box center [41, 42] width 26 height 4
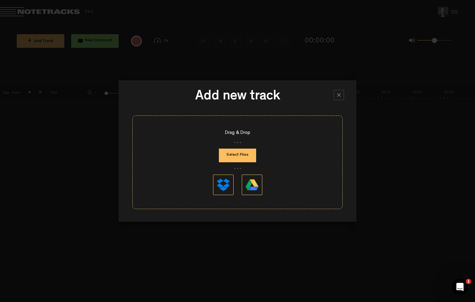
click at [242, 153] on button "Select Files" at bounding box center [237, 156] width 37 height 14
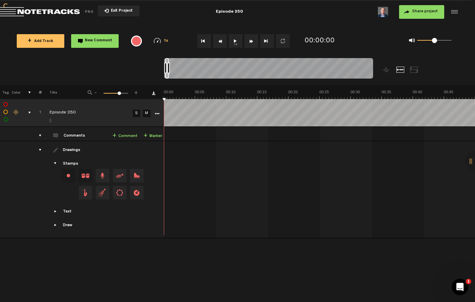
click at [473, 170] on div at bounding box center [475, 161] width 21 height 21
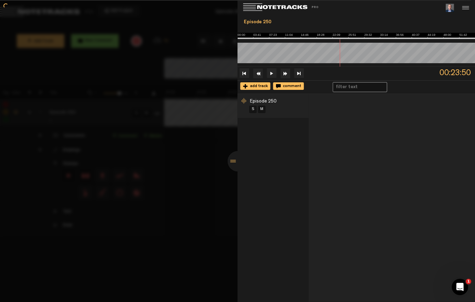
scroll to position [0, 12587]
click at [231, 172] on div at bounding box center [238, 161] width 21 height 21
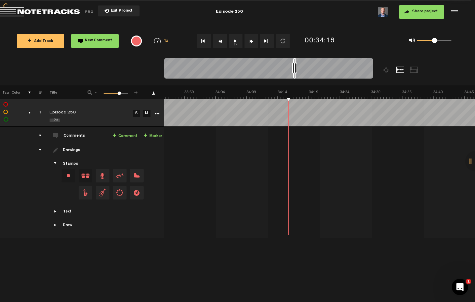
click at [55, 161] on span "Showcase stamps" at bounding box center [55, 163] width 5 height 5
click at [57, 162] on span "Showcase stamps" at bounding box center [55, 163] width 5 height 5
click at [410, 71] on div at bounding box center [414, 70] width 8 height 6
click at [395, 74] on div at bounding box center [294, 71] width 261 height 27
click at [400, 71] on div at bounding box center [400, 70] width 8 height 6
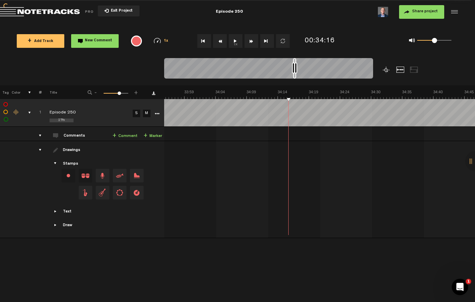
click at [386, 72] on div at bounding box center [387, 70] width 8 height 6
click at [383, 73] on div at bounding box center [294, 71] width 261 height 27
click at [383, 71] on div at bounding box center [387, 70] width 8 height 6
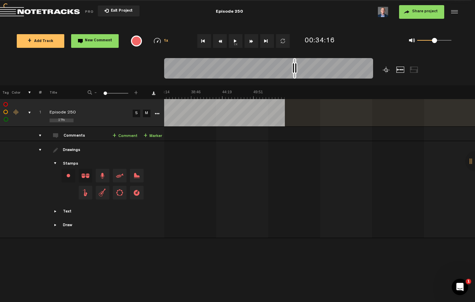
scroll to position [0, 191]
click at [441, 77] on nt-zoom-navigation-bar at bounding box center [237, 71] width 475 height 27
click at [387, 73] on div at bounding box center [387, 70] width 8 height 6
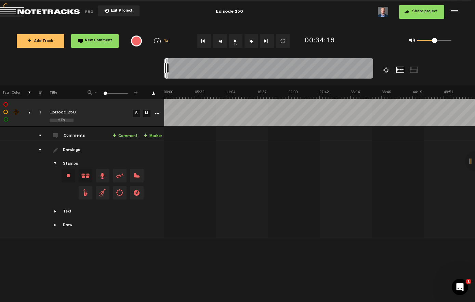
click at [384, 71] on div at bounding box center [387, 70] width 8 height 6
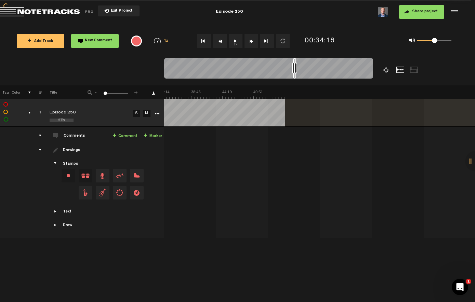
click at [383, 70] on div at bounding box center [387, 70] width 8 height 6
click at [381, 74] on div at bounding box center [294, 71] width 261 height 27
click at [384, 72] on div at bounding box center [387, 70] width 8 height 6
click at [381, 70] on div at bounding box center [294, 71] width 261 height 27
click at [382, 75] on div at bounding box center [294, 71] width 261 height 27
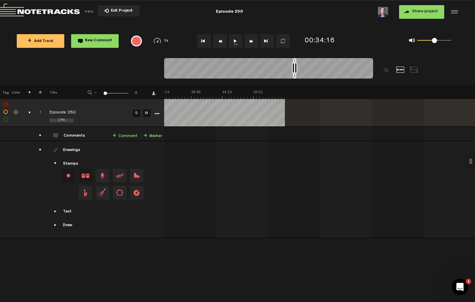
click at [382, 74] on div at bounding box center [294, 71] width 261 height 27
click at [383, 71] on div at bounding box center [387, 70] width 8 height 6
click at [383, 73] on div at bounding box center [387, 70] width 8 height 6
click at [388, 77] on div at bounding box center [294, 71] width 261 height 27
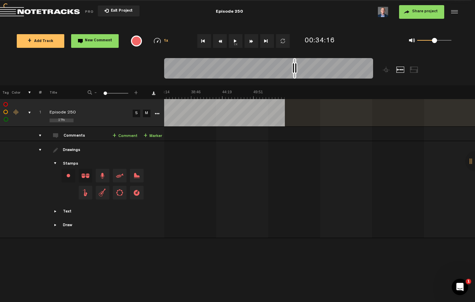
click at [465, 171] on td at bounding box center [319, 189] width 311 height 97
click at [468, 167] on div at bounding box center [475, 161] width 21 height 21
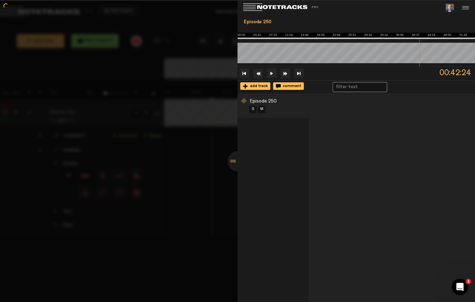
click at [228, 169] on div at bounding box center [238, 161] width 21 height 21
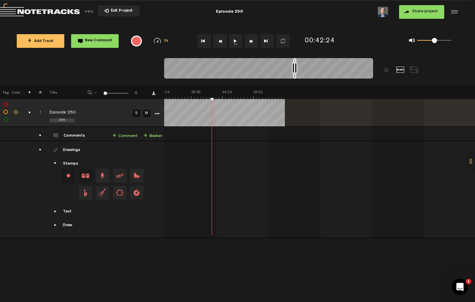
click at [467, 169] on div at bounding box center [475, 161] width 21 height 21
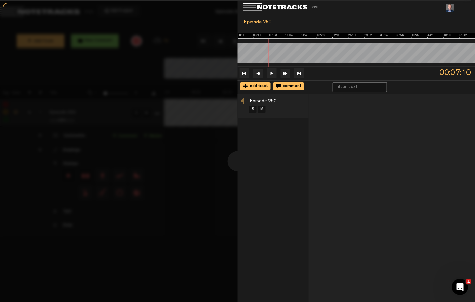
click at [234, 169] on div at bounding box center [238, 161] width 21 height 21
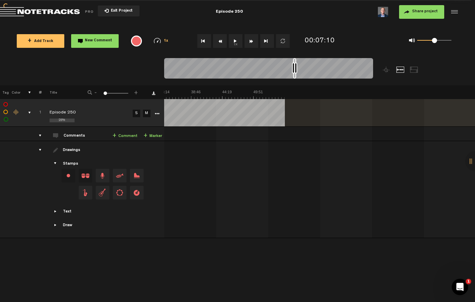
click at [384, 76] on div at bounding box center [294, 71] width 261 height 27
click at [383, 70] on div at bounding box center [387, 70] width 8 height 6
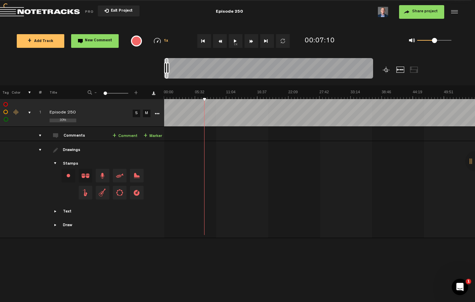
click at [138, 93] on span "+" at bounding box center [135, 92] width 5 height 4
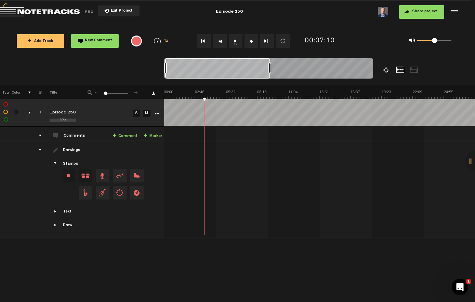
click at [137, 94] on span "+" at bounding box center [135, 92] width 5 height 4
click at [136, 94] on span "+" at bounding box center [135, 92] width 5 height 4
click at [138, 91] on span "+" at bounding box center [135, 92] width 5 height 4
click at [136, 94] on span "+" at bounding box center [135, 92] width 5 height 4
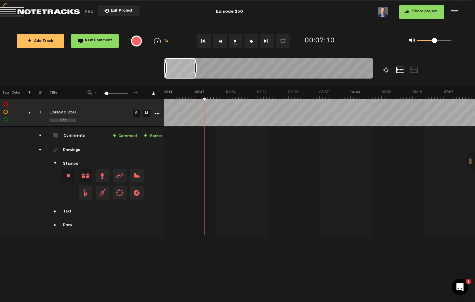
click at [138, 94] on span "+" at bounding box center [135, 92] width 5 height 4
click at [137, 94] on span "+" at bounding box center [135, 92] width 5 height 4
click at [135, 94] on span "+" at bounding box center [135, 92] width 5 height 4
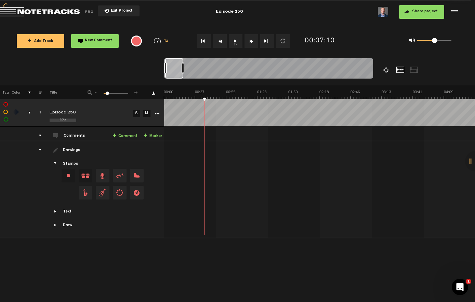
click at [134, 94] on span "+" at bounding box center [135, 92] width 5 height 4
click at [133, 94] on span "+" at bounding box center [135, 92] width 5 height 4
click at [136, 93] on span "+" at bounding box center [135, 92] width 5 height 4
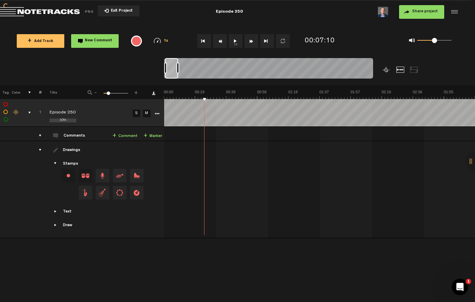
click at [135, 92] on span "+" at bounding box center [135, 92] width 5 height 4
click at [133, 92] on span "+" at bounding box center [135, 92] width 5 height 4
click at [133, 93] on span "+" at bounding box center [135, 92] width 5 height 4
click at [96, 94] on span "-" at bounding box center [95, 92] width 5 height 4
click at [98, 92] on span "-" at bounding box center [95, 92] width 5 height 4
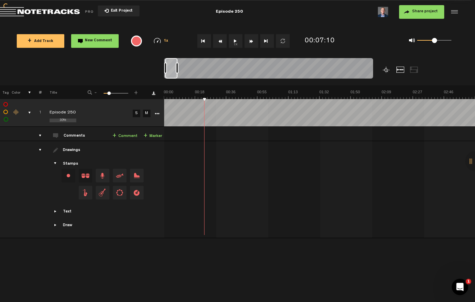
click at [96, 93] on span "-" at bounding box center [95, 92] width 5 height 4
click at [97, 91] on span "-" at bounding box center [95, 92] width 5 height 4
click at [98, 92] on span "-" at bounding box center [95, 92] width 5 height 4
click at [87, 92] on div "- 1 100 15 +" at bounding box center [112, 93] width 67 height 6
click at [95, 94] on span "-" at bounding box center [95, 92] width 5 height 4
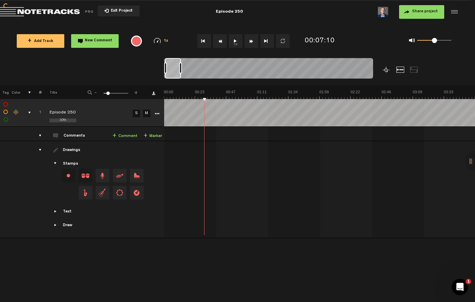
click at [98, 94] on span "-" at bounding box center [95, 92] width 5 height 4
click at [96, 94] on span "-" at bounding box center [95, 92] width 5 height 4
click at [383, 71] on div at bounding box center [387, 70] width 8 height 6
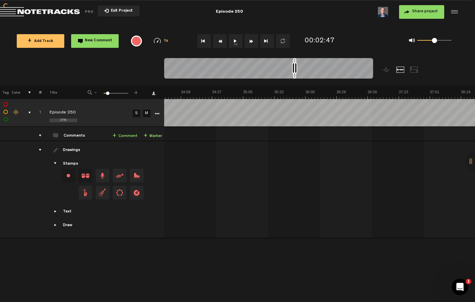
click at [380, 71] on div at bounding box center [294, 71] width 261 height 27
click at [382, 72] on div at bounding box center [294, 71] width 261 height 27
click at [438, 66] on nt-zoom-navigation-bar at bounding box center [237, 71] width 475 height 27
click at [384, 73] on div at bounding box center [387, 70] width 8 height 6
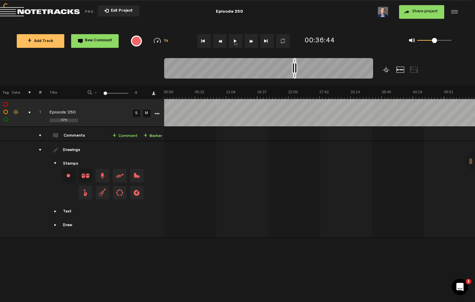
scroll to position [0, 0]
click at [55, 165] on span "Showcase stamps" at bounding box center [55, 163] width 5 height 5
click at [57, 164] on span "Showcase stamps" at bounding box center [55, 163] width 5 height 5
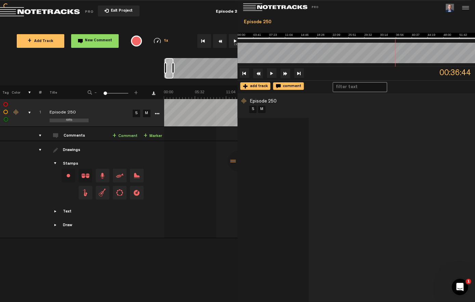
click at [235, 168] on div at bounding box center [238, 161] width 21 height 21
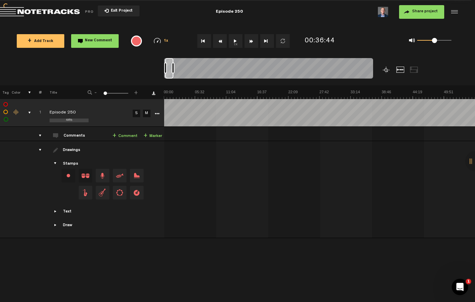
click at [280, 93] on img at bounding box center [319, 95] width 311 height 10
click at [41, 151] on div "drawings" at bounding box center [37, 150] width 11 height 7
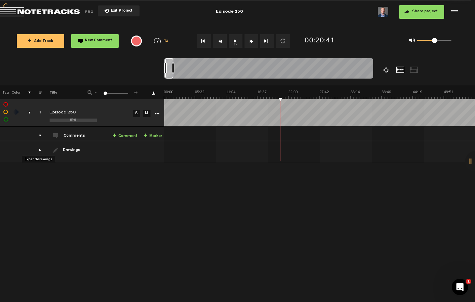
click at [470, 167] on div at bounding box center [475, 161] width 21 height 21
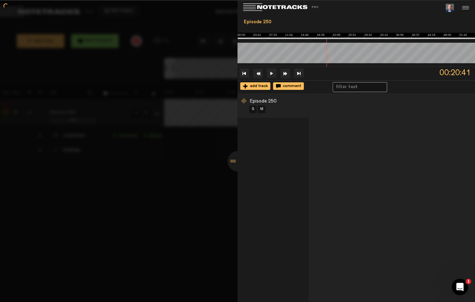
click at [233, 169] on div at bounding box center [238, 161] width 21 height 21
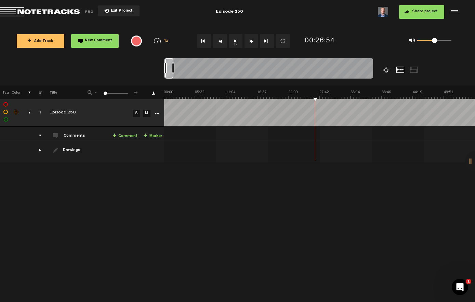
click at [352, 99] on img at bounding box center [319, 95] width 311 height 10
click at [408, 13] on button "Share project" at bounding box center [421, 12] width 45 height 14
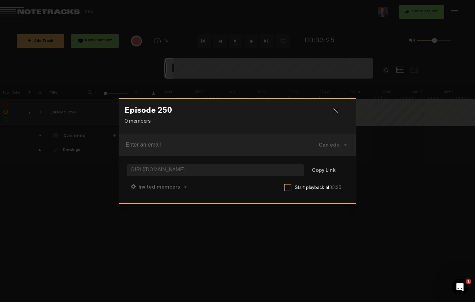
click at [218, 149] on input at bounding box center [214, 145] width 177 height 11
click at [182, 190] on button "Invited members" at bounding box center [158, 187] width 63 height 16
click at [158, 186] on link "Anyone" at bounding box center [160, 188] width 52 height 10
click at [208, 188] on button "Can comment" at bounding box center [192, 187] width 49 height 16
click at [162, 187] on span at bounding box center [162, 187] width 3 height 1
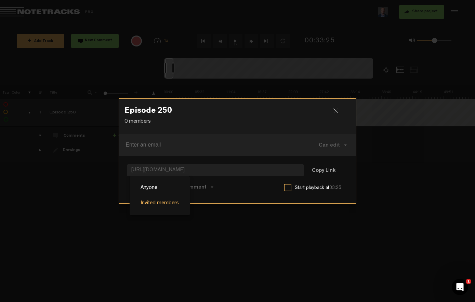
click at [163, 199] on link "Invited members" at bounding box center [160, 204] width 52 height 10
click at [186, 144] on input at bounding box center [214, 145] width 177 height 11
click at [148, 145] on input at bounding box center [214, 145] width 177 height 11
click at [141, 145] on input at bounding box center [214, 145] width 177 height 11
type input "R"
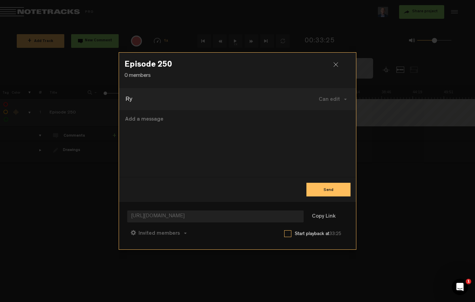
type input "R"
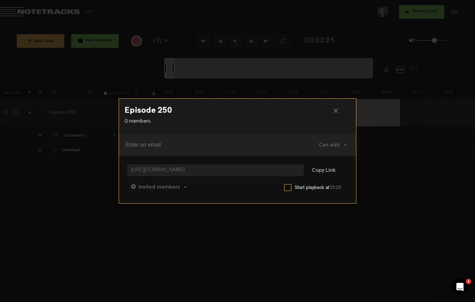
paste input "ryan.joy.phone@gmail.com"
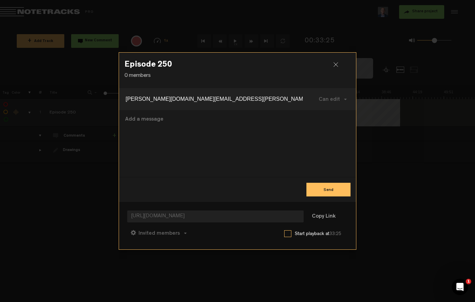
type input "ryan.joy.phone@gmail.com"
click at [188, 146] on textarea at bounding box center [238, 144] width 226 height 56
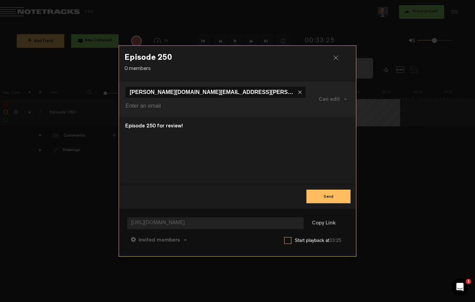
type textarea "Episode 250 for review!"
click at [322, 191] on button "Send" at bounding box center [329, 197] width 44 height 14
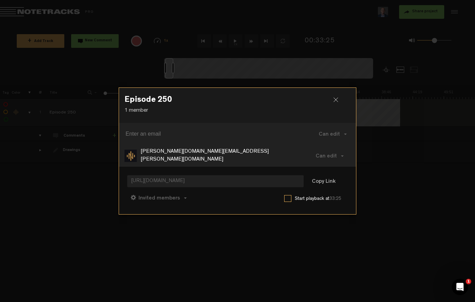
click at [339, 100] on div at bounding box center [339, 102] width 10 height 10
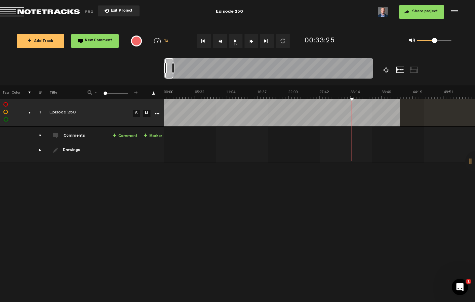
click at [115, 13] on button "Exit Project" at bounding box center [119, 10] width 42 height 11
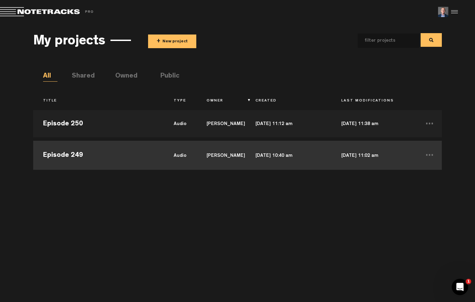
click at [94, 156] on td "Episode 249" at bounding box center [98, 154] width 131 height 31
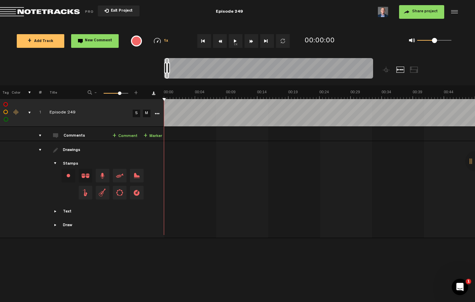
click at [53, 164] on span "Showcase stamps" at bounding box center [55, 163] width 5 height 5
click at [57, 161] on span "Showcase stamps" at bounding box center [55, 163] width 5 height 5
click at [57, 162] on span "Showcase stamps" at bounding box center [55, 163] width 5 height 5
click at [471, 170] on div at bounding box center [475, 161] width 21 height 21
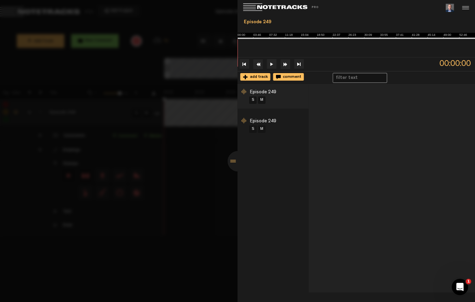
click at [273, 124] on span "Episode 249" at bounding box center [263, 121] width 26 height 5
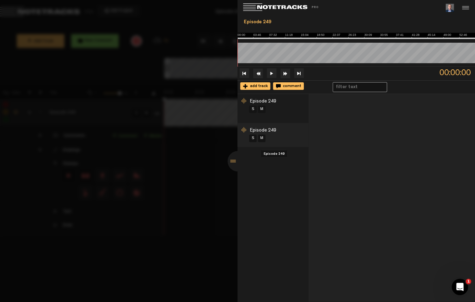
click at [275, 102] on span "Episode 249" at bounding box center [263, 101] width 26 height 5
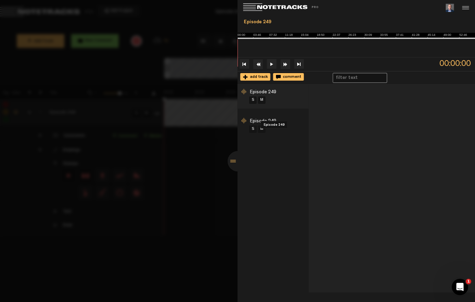
click at [281, 104] on li "Episode 249 S M" at bounding box center [273, 97] width 71 height 24
click at [300, 134] on div "S M" at bounding box center [279, 129] width 60 height 9
click at [273, 95] on span "Episode 249" at bounding box center [263, 92] width 26 height 5
click at [286, 131] on li "Episode 249 S M" at bounding box center [273, 126] width 71 height 24
click at [291, 134] on li "Episode 249 S M" at bounding box center [273, 126] width 71 height 24
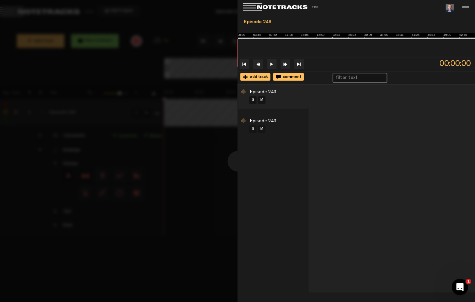
click at [287, 132] on li "Episode 249 S M" at bounding box center [273, 126] width 71 height 24
click at [271, 126] on li "Episode 249 S M" at bounding box center [273, 126] width 71 height 24
click at [258, 127] on li "Episode 249 S M" at bounding box center [273, 126] width 71 height 24
click at [242, 125] on div at bounding box center [245, 121] width 7 height 7
click at [172, 204] on div at bounding box center [237, 151] width 475 height 302
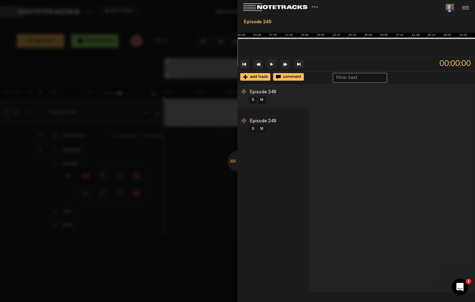
click at [231, 170] on div at bounding box center [238, 161] width 21 height 21
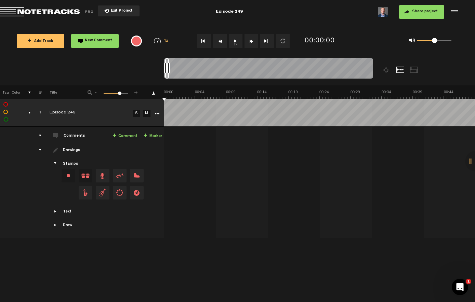
click at [112, 12] on span "Exit Project" at bounding box center [121, 11] width 24 height 4
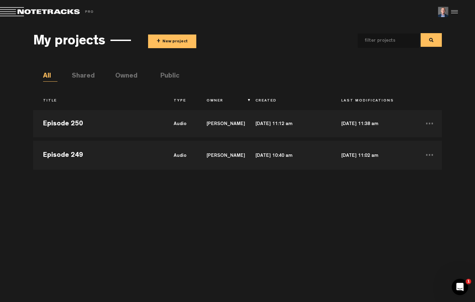
click at [80, 77] on li "Shared" at bounding box center [79, 76] width 14 height 10
click at [130, 73] on li "Owned" at bounding box center [122, 76] width 14 height 10
click at [171, 75] on li "Public" at bounding box center [167, 76] width 14 height 10
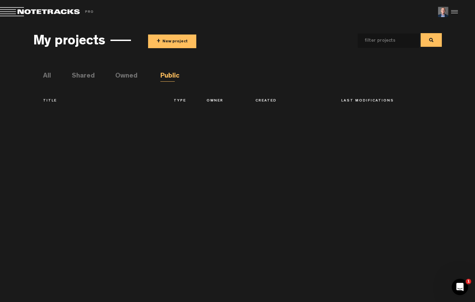
click at [127, 73] on li "Owned" at bounding box center [122, 76] width 14 height 10
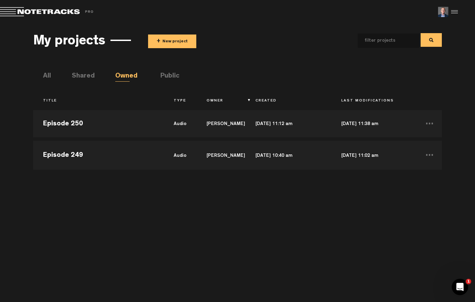
click at [78, 70] on div "My projects + New project All Shared Owned Public Title Type Owner Created Last…" at bounding box center [237, 162] width 409 height 268
click at [80, 75] on li "Shared" at bounding box center [79, 76] width 14 height 10
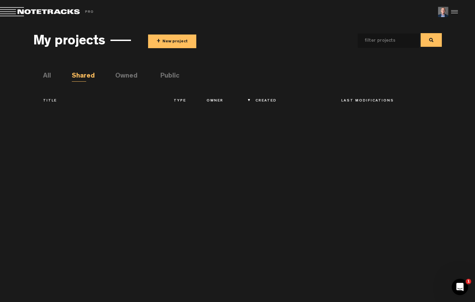
click at [44, 74] on li "All" at bounding box center [50, 76] width 14 height 10
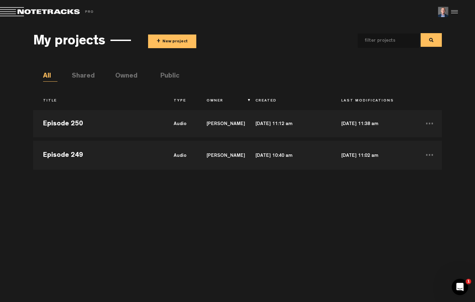
click at [160, 44] on span "+" at bounding box center [159, 42] width 4 height 8
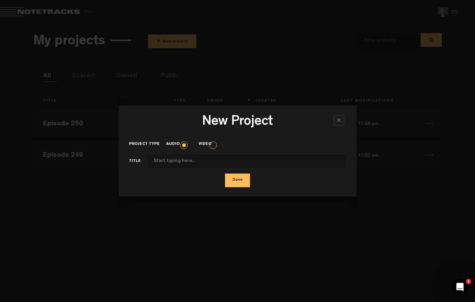
click at [182, 161] on input "Project type" at bounding box center [246, 162] width 199 height 14
click at [334, 124] on div at bounding box center [339, 120] width 10 height 10
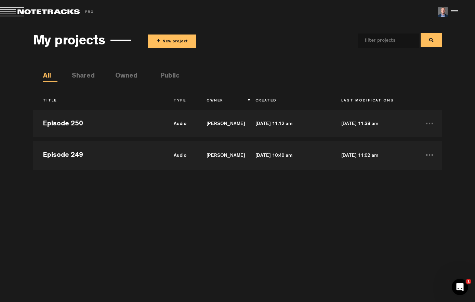
click at [343, 200] on div "Episode 250 audio [PERSON_NAME] [DATE] 11:12 am [DATE] 11:38 am ... Episode 249…" at bounding box center [237, 201] width 409 height 189
click at [453, 10] on div at bounding box center [453, 12] width 10 height 10
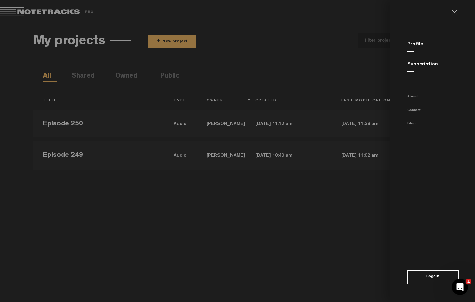
click at [454, 12] on link at bounding box center [457, 12] width 11 height 5
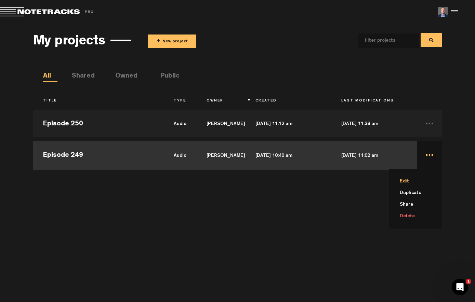
click at [402, 183] on li "Edit" at bounding box center [419, 182] width 44 height 12
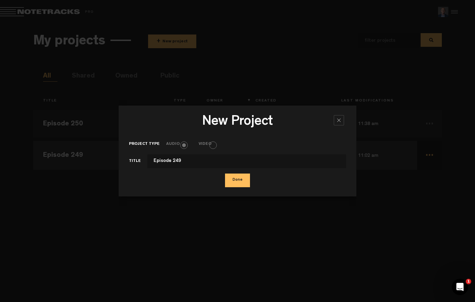
click at [340, 123] on div at bounding box center [339, 120] width 10 height 10
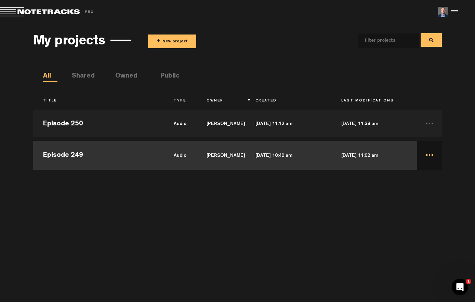
click at [122, 153] on td "Episode 249" at bounding box center [98, 154] width 131 height 31
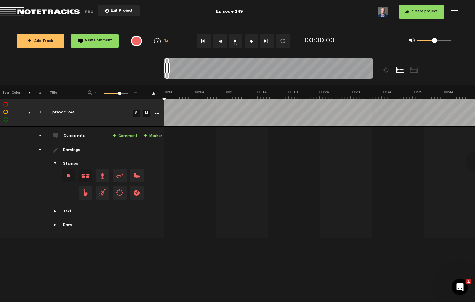
click at [157, 112] on icon "More" at bounding box center [157, 114] width 5 height 5
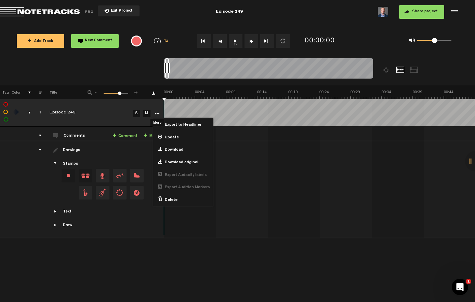
click at [467, 172] on div at bounding box center [475, 161] width 21 height 21
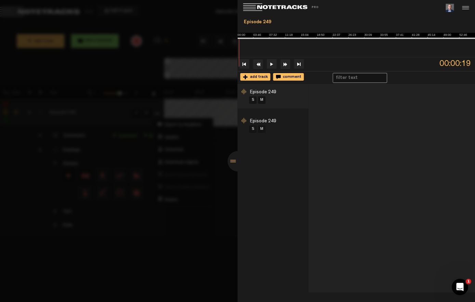
click at [291, 134] on li "Episode 249 S M" at bounding box center [273, 126] width 71 height 24
click at [264, 124] on span "Episode 249" at bounding box center [263, 121] width 26 height 5
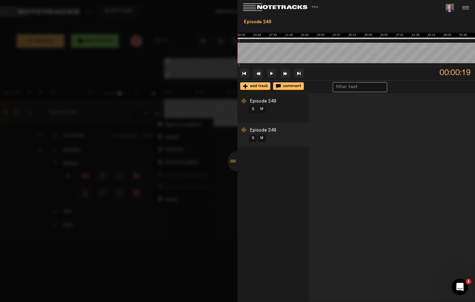
scroll to position [0, 9013]
click at [233, 171] on div at bounding box center [238, 161] width 21 height 21
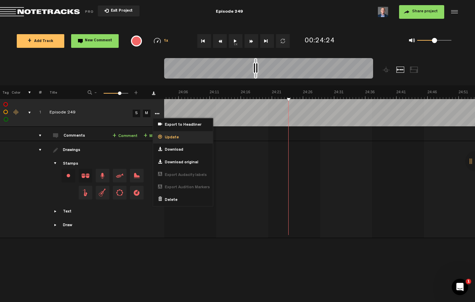
click at [172, 139] on span "Update" at bounding box center [170, 138] width 17 height 6
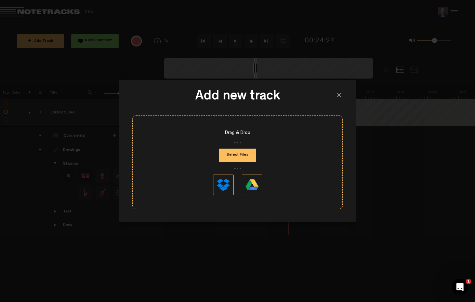
click at [334, 101] on h3 "Add new track" at bounding box center [237, 98] width 217 height 17
click at [339, 99] on div at bounding box center [339, 95] width 10 height 10
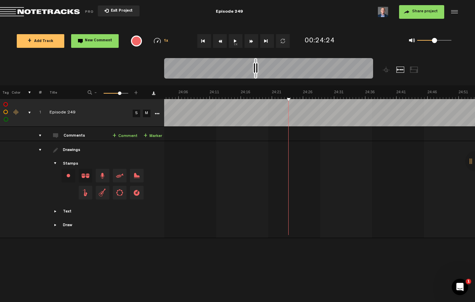
click at [112, 13] on button "Exit Project" at bounding box center [119, 10] width 42 height 11
